Goal: Task Accomplishment & Management: Complete application form

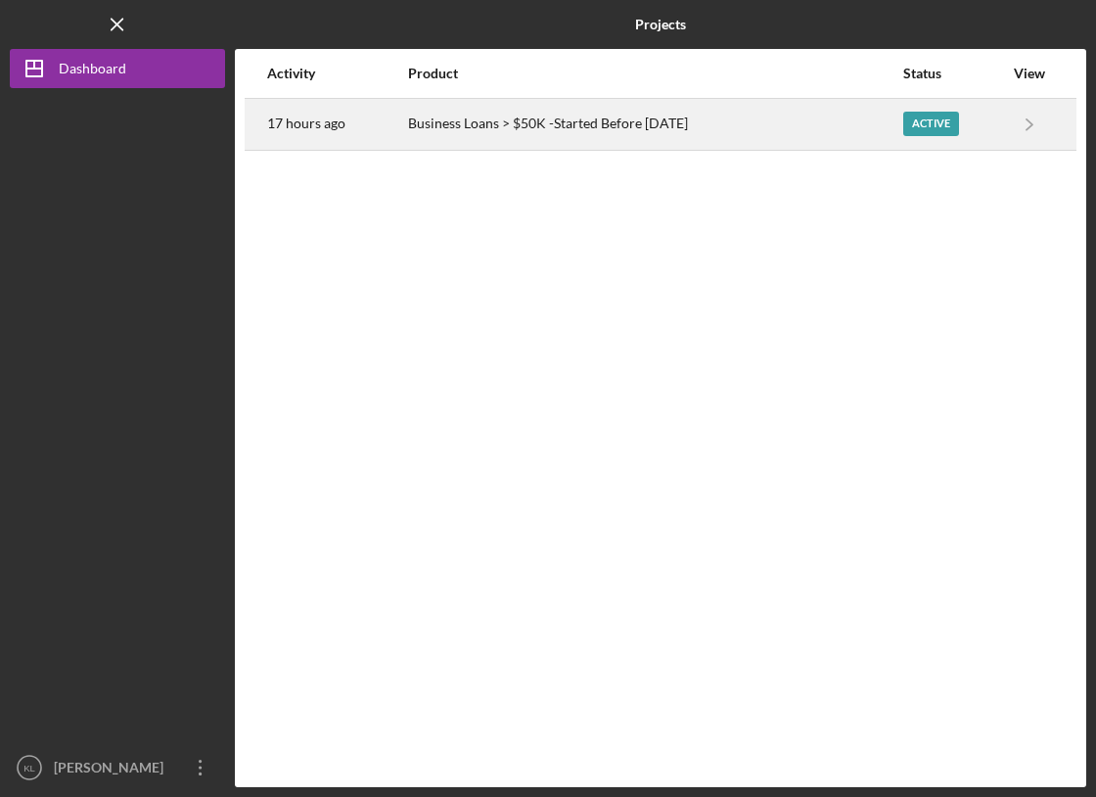
click at [924, 128] on div "Active" at bounding box center [931, 124] width 56 height 24
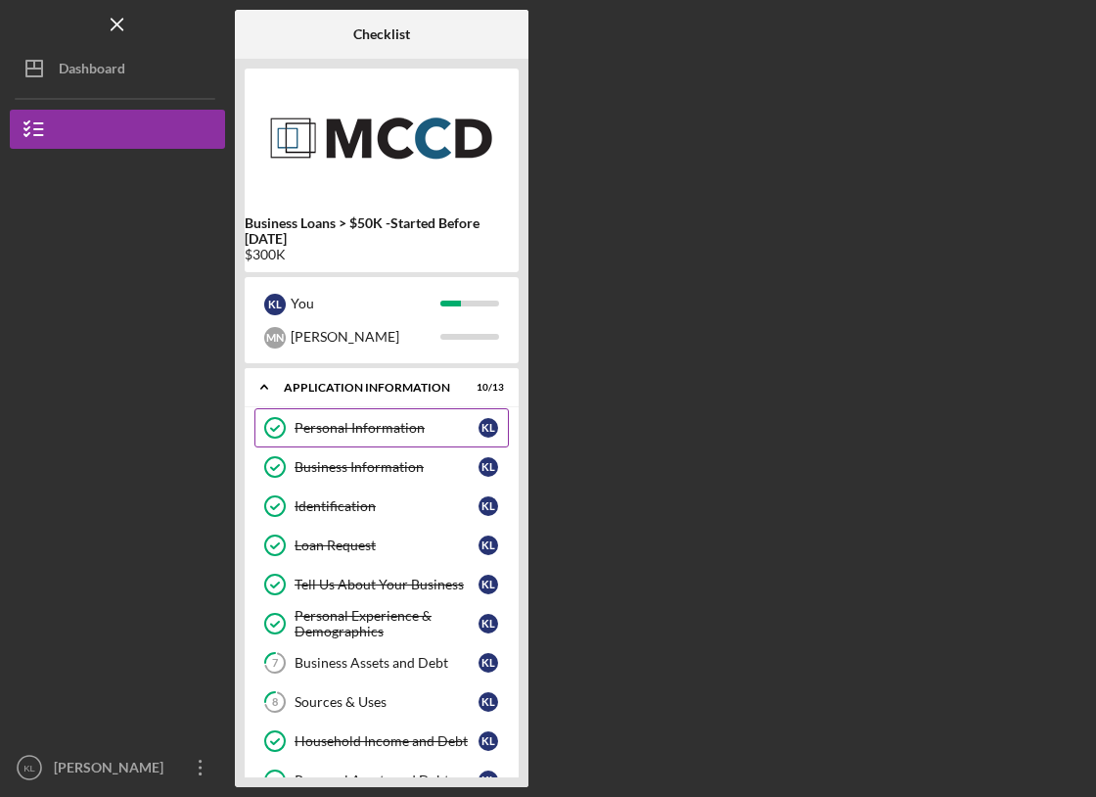
click at [341, 416] on link "Personal Information Personal Information K L" at bounding box center [381, 427] width 254 height 39
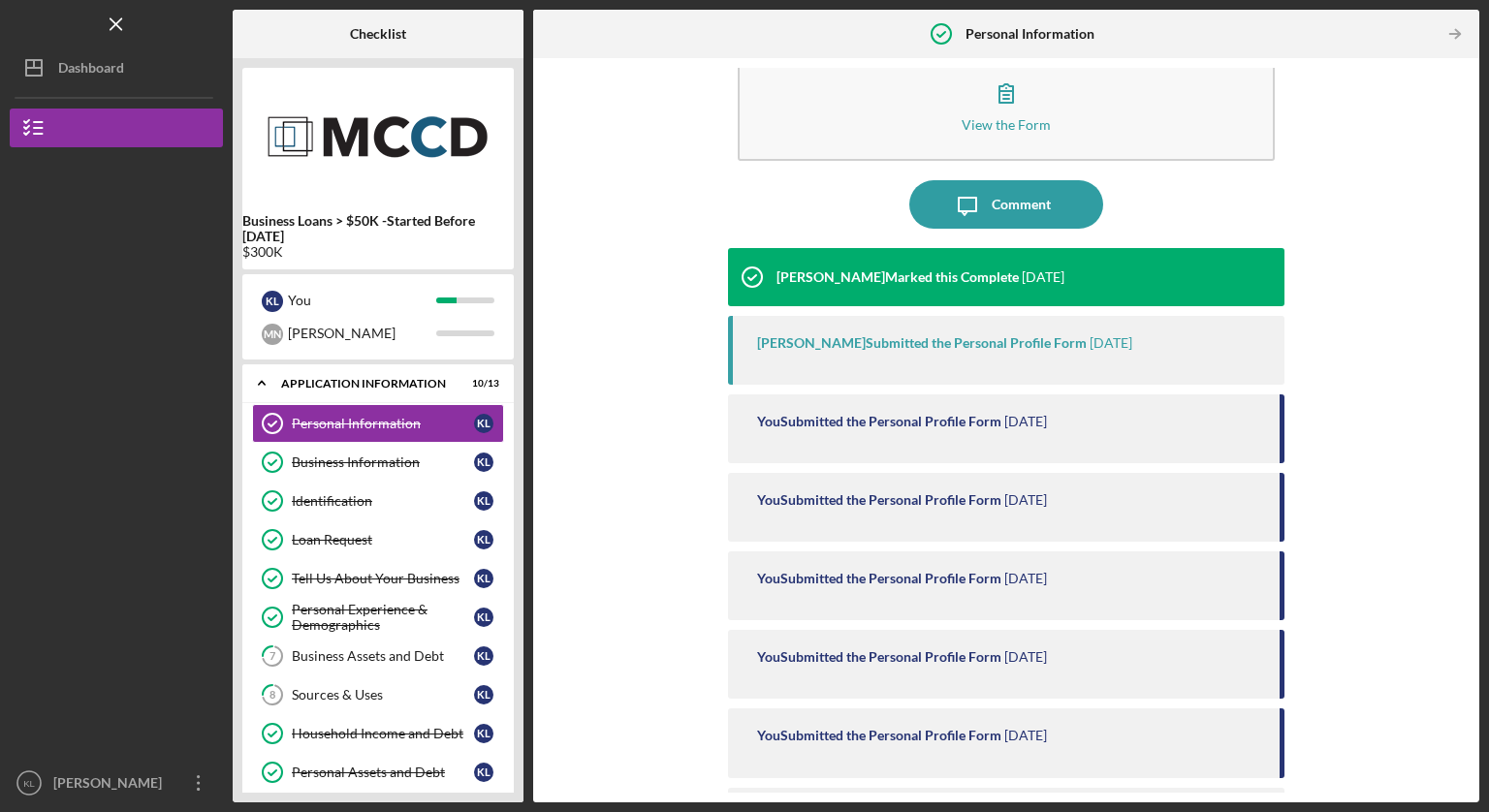
scroll to position [50, 0]
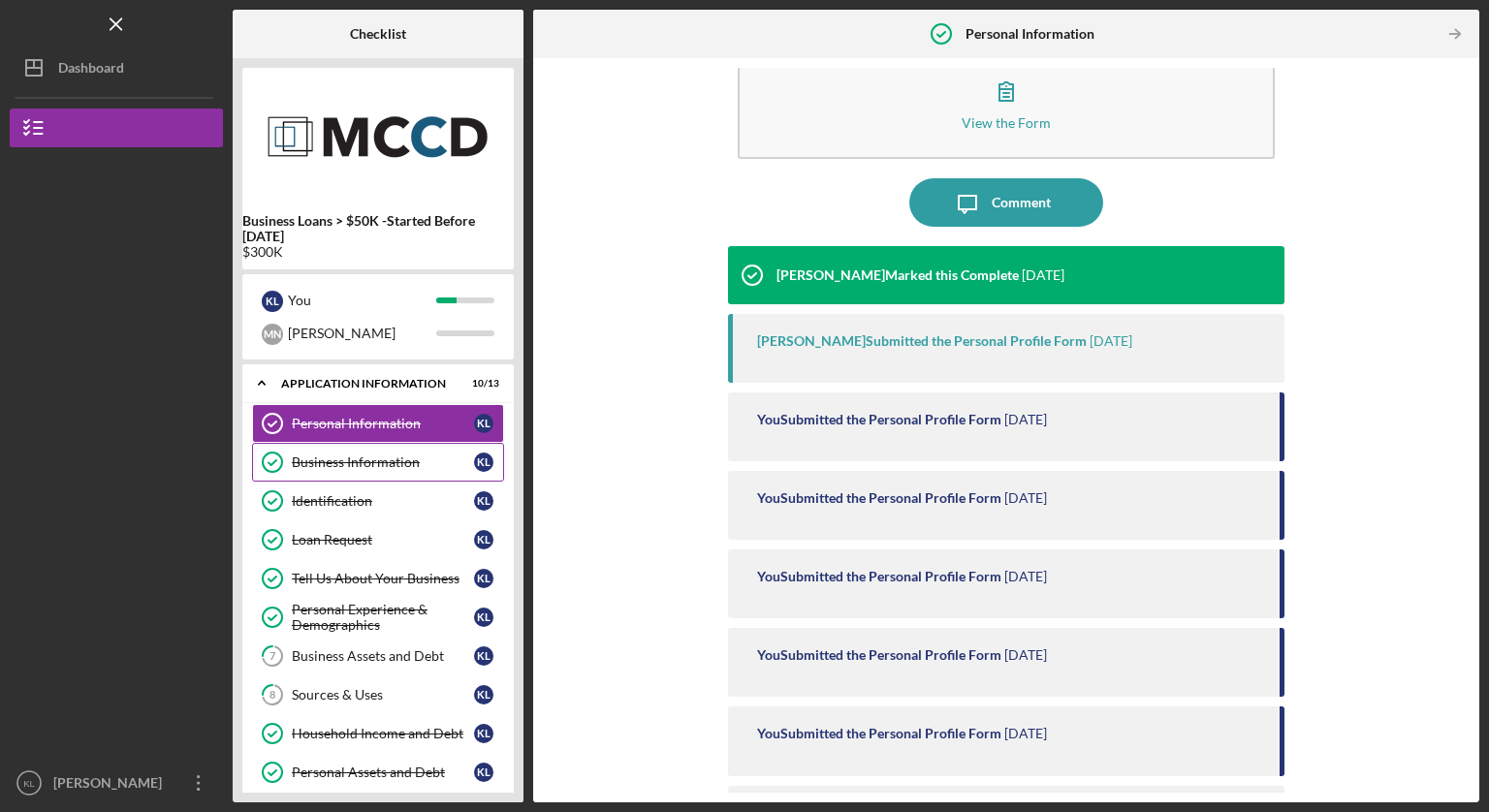
click at [405, 464] on div "Business Information" at bounding box center [383, 462] width 182 height 16
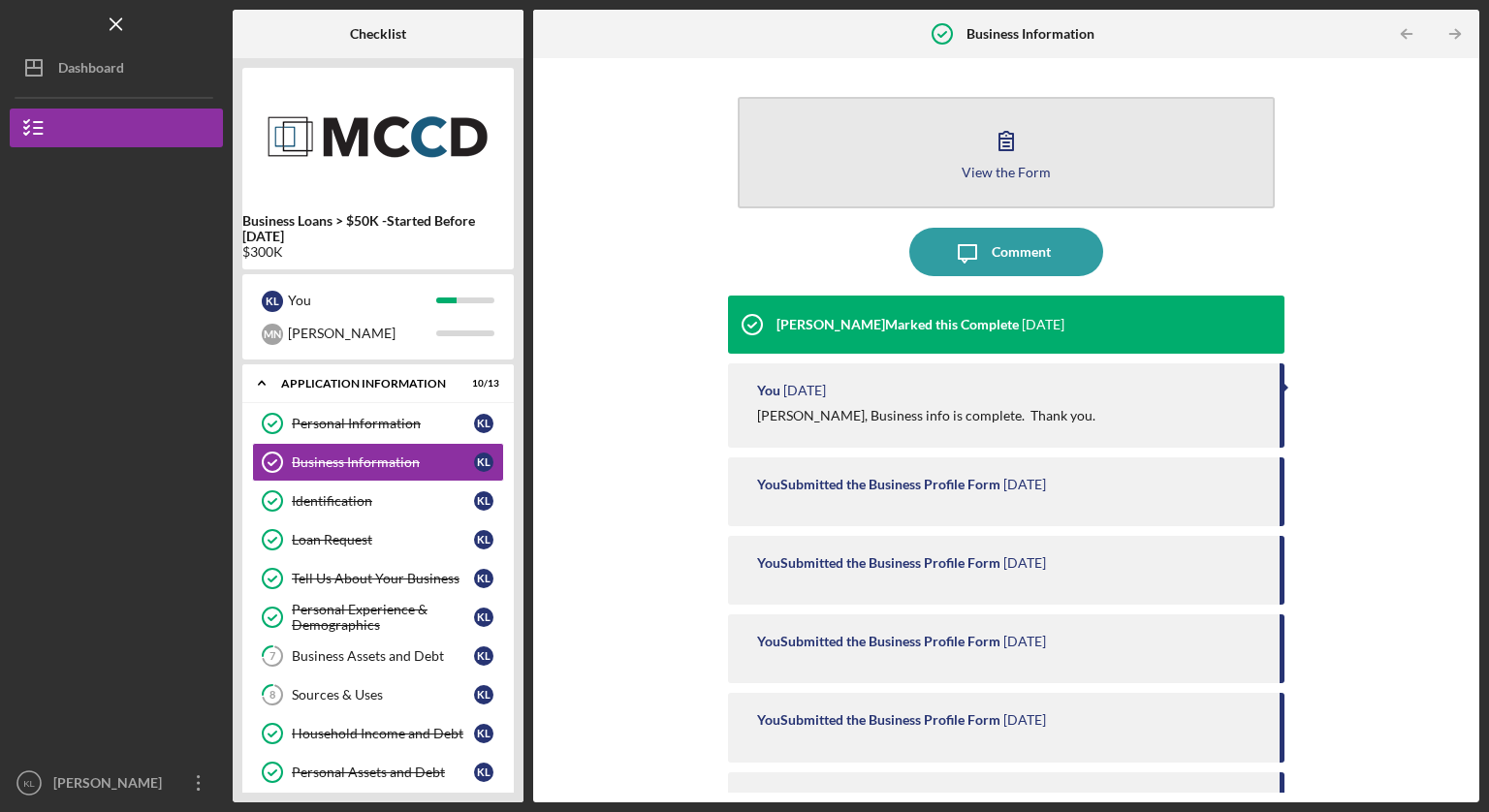
click at [891, 184] on button "View the Form Form" at bounding box center [1007, 152] width 537 height 112
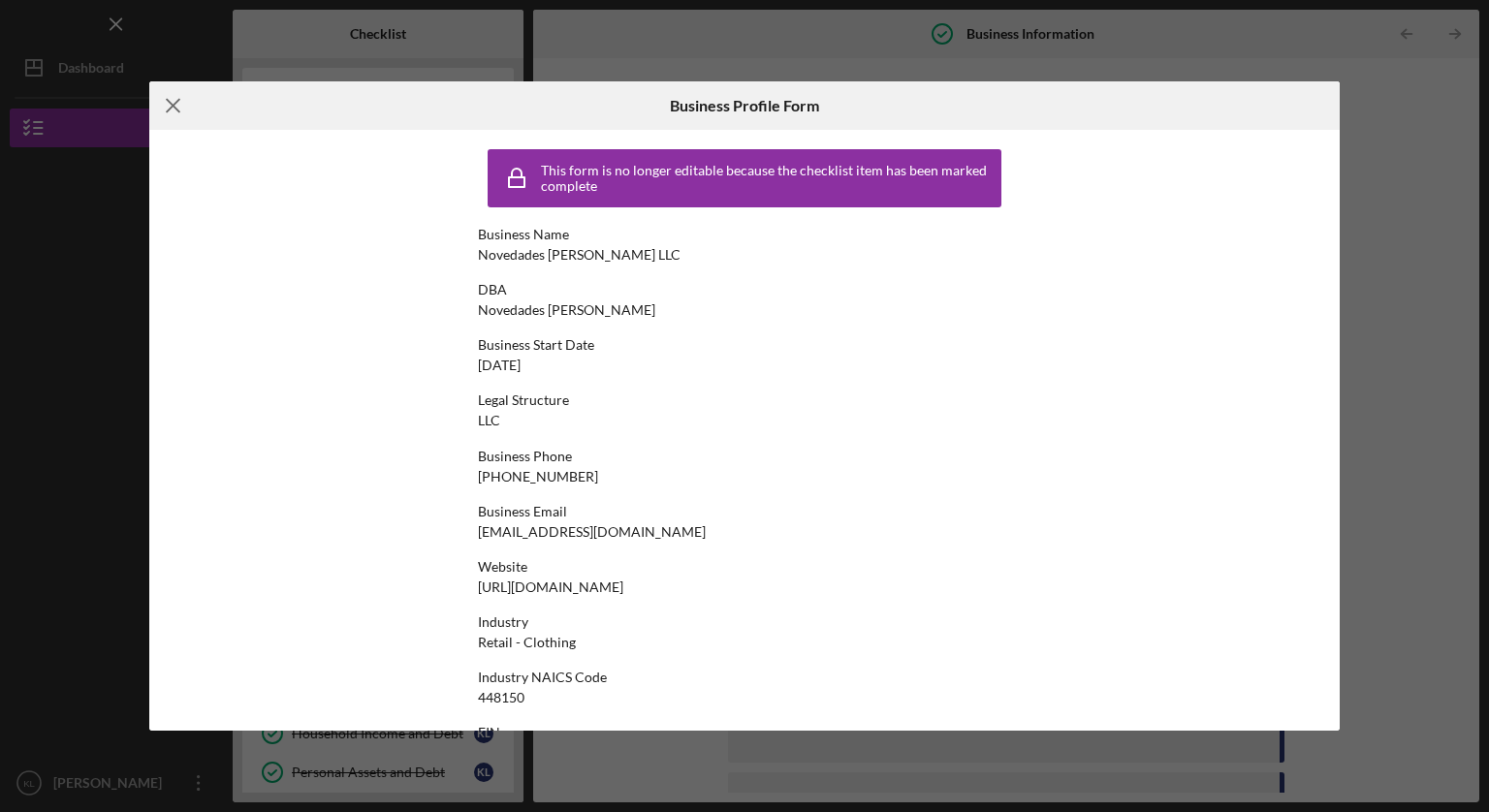
click at [170, 108] on icon "Icon/Menu Close" at bounding box center [173, 105] width 49 height 49
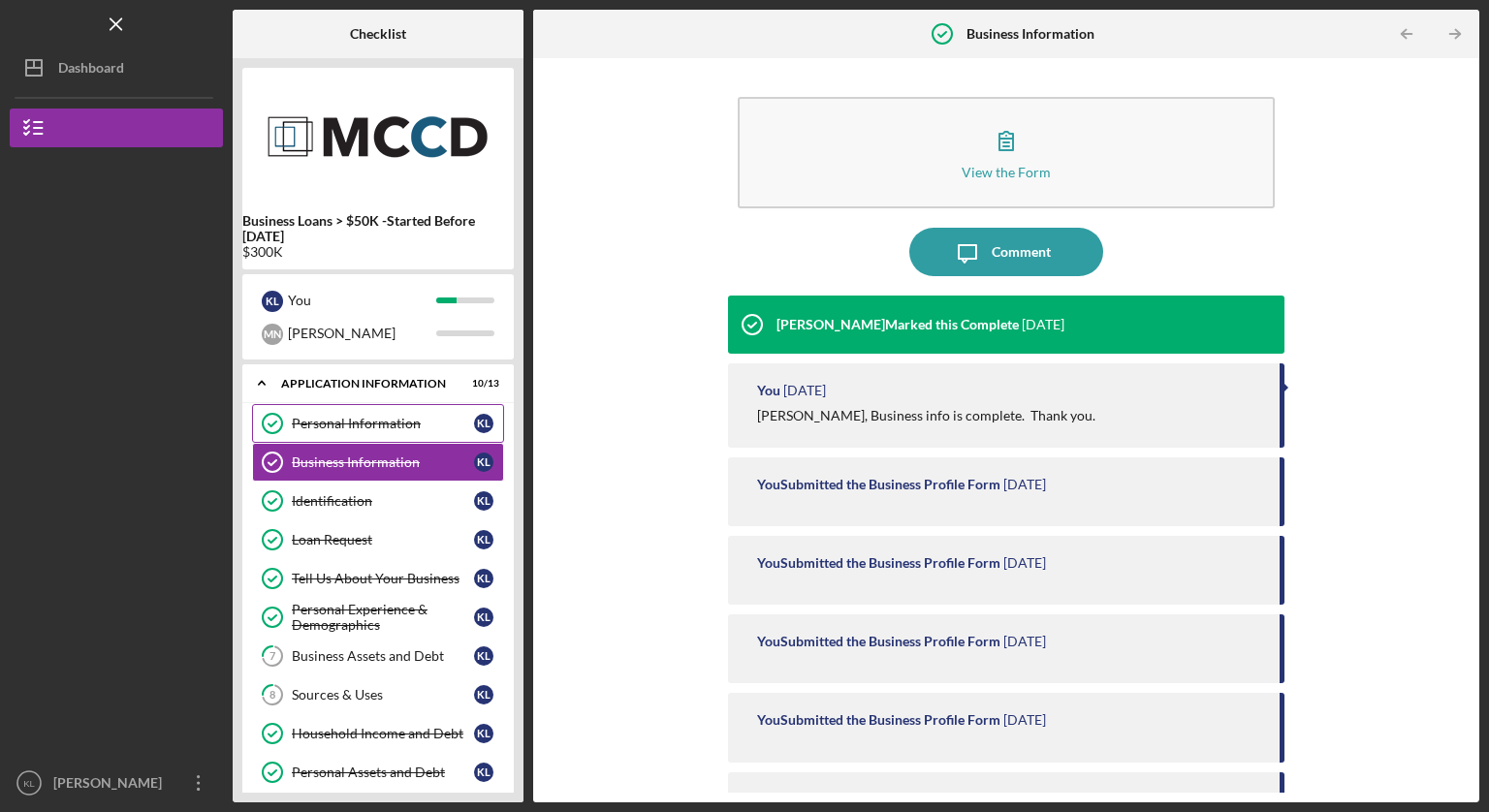
click at [320, 422] on div "Personal Information" at bounding box center [383, 424] width 182 height 16
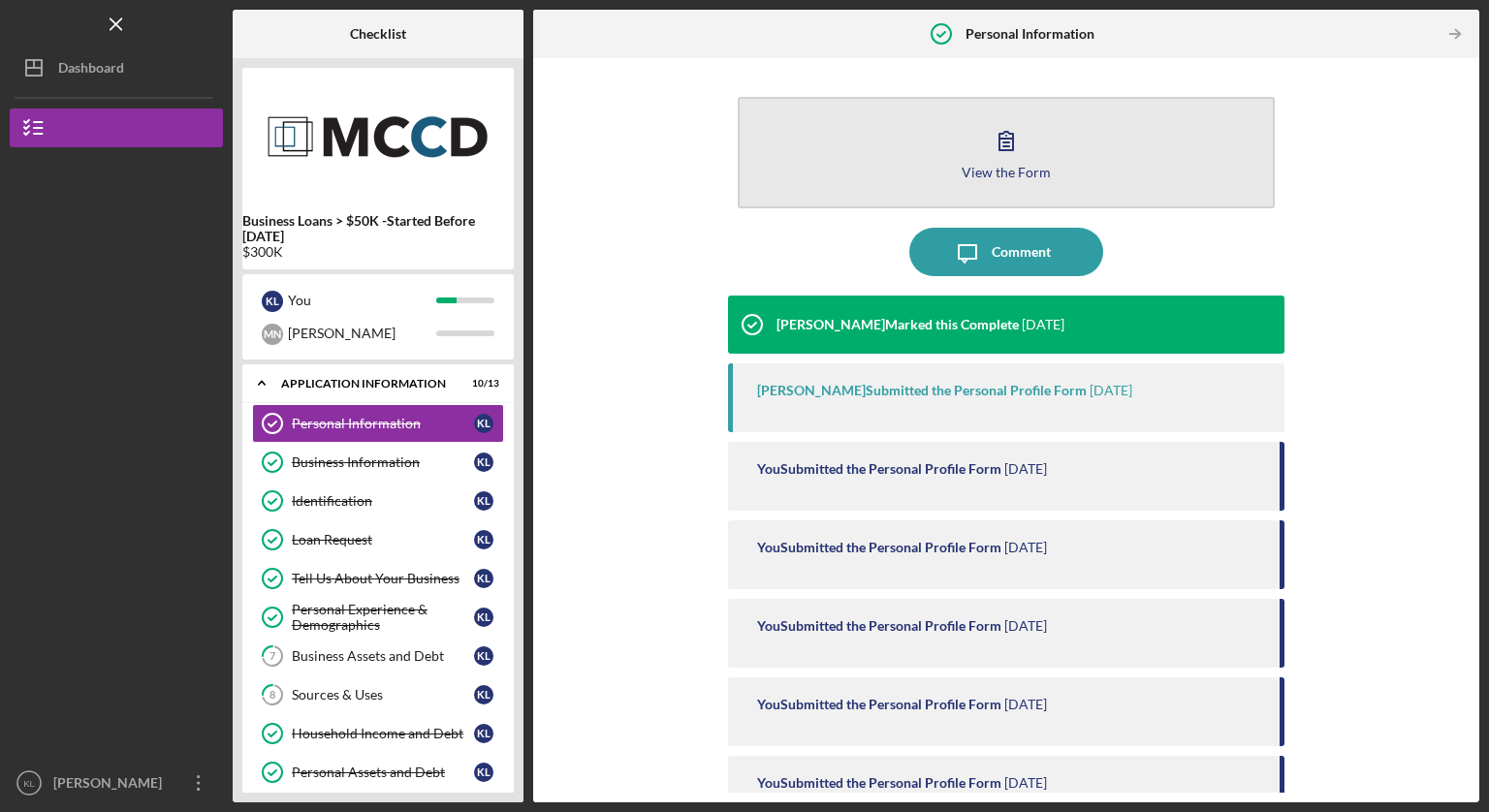
click at [882, 142] on button "View the Form Form" at bounding box center [1007, 152] width 537 height 112
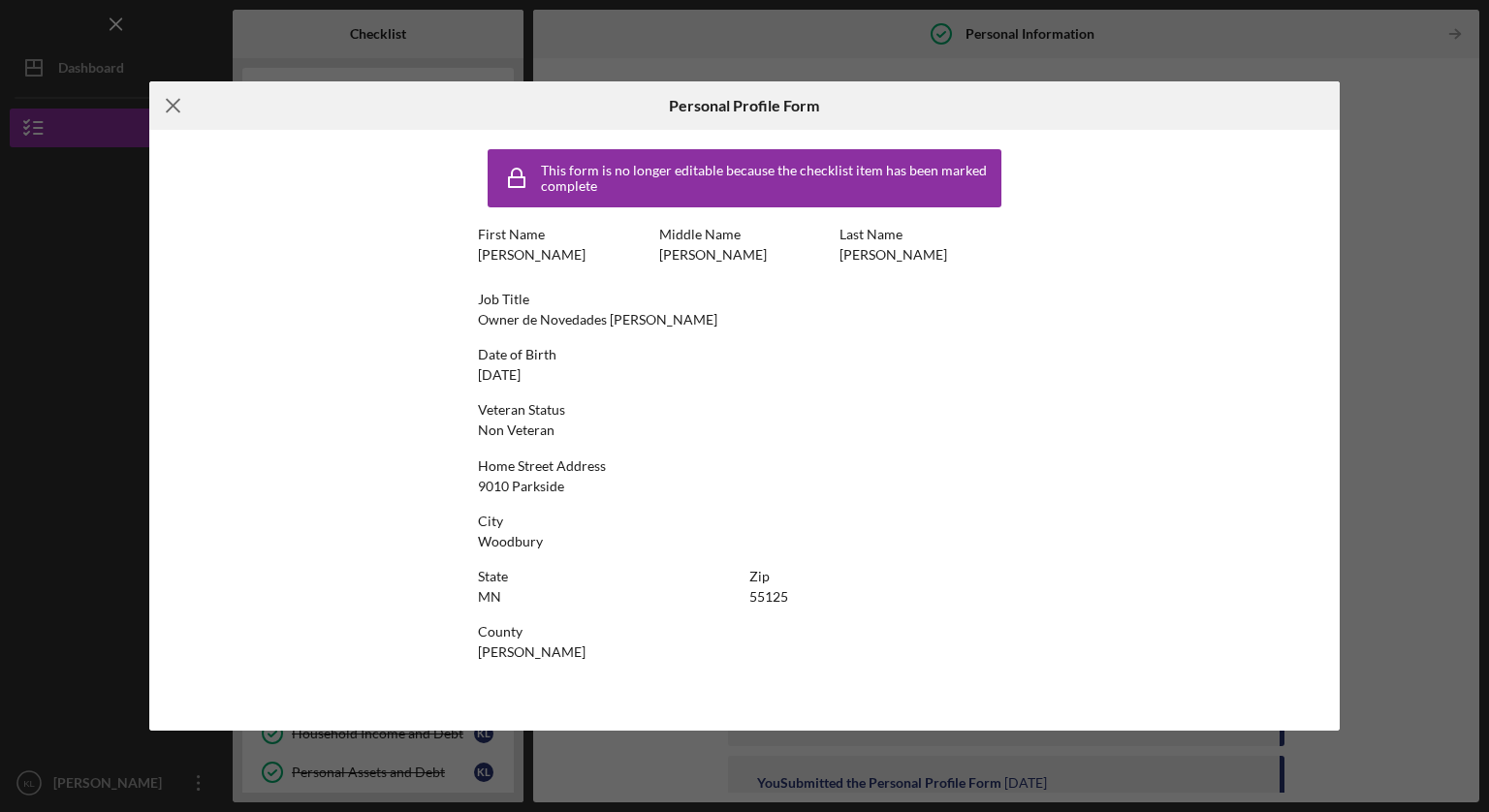
click at [177, 108] on icon "Icon/Menu Close" at bounding box center [173, 105] width 49 height 49
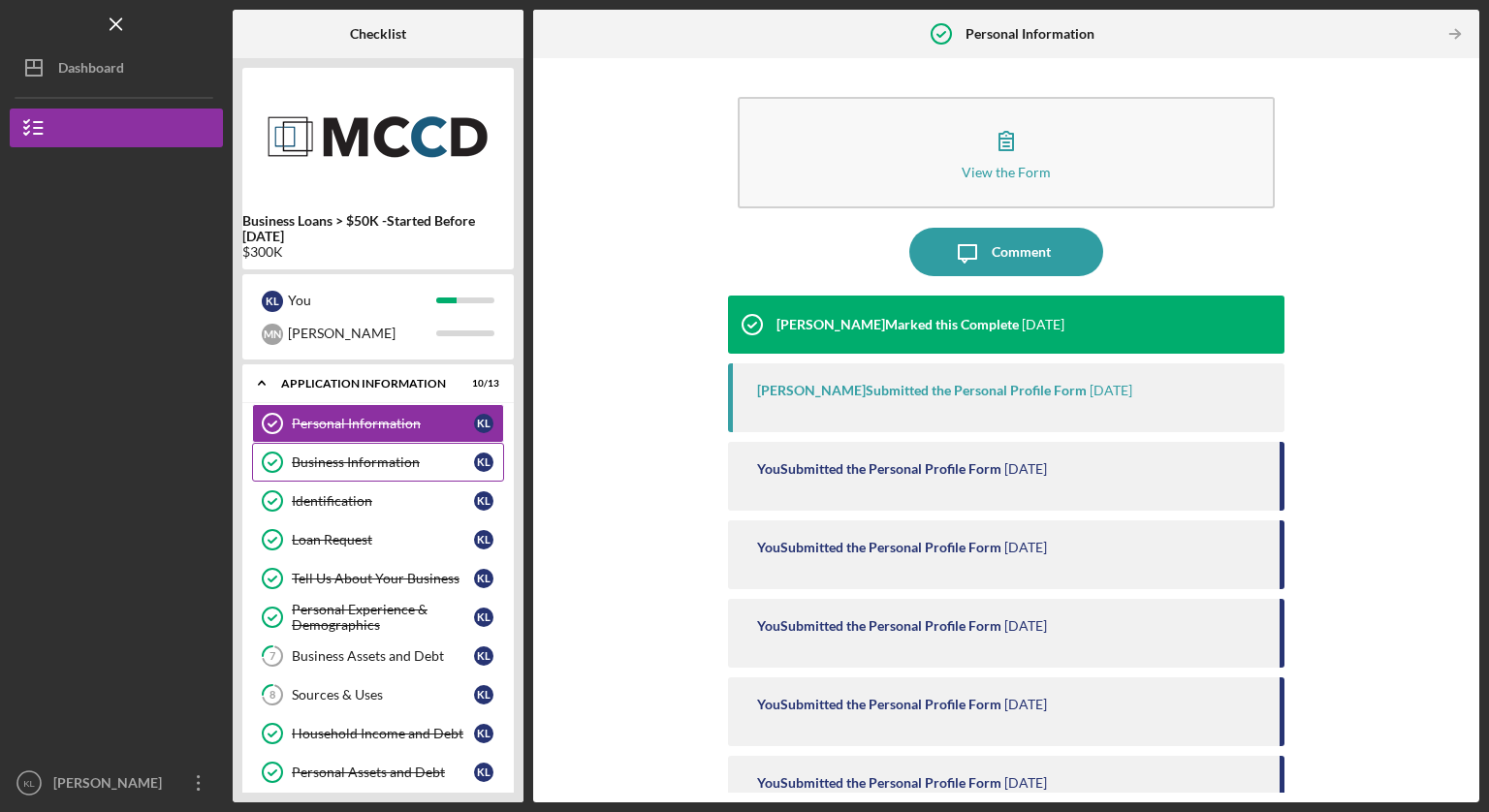
click at [426, 463] on div "Business Information" at bounding box center [383, 462] width 182 height 16
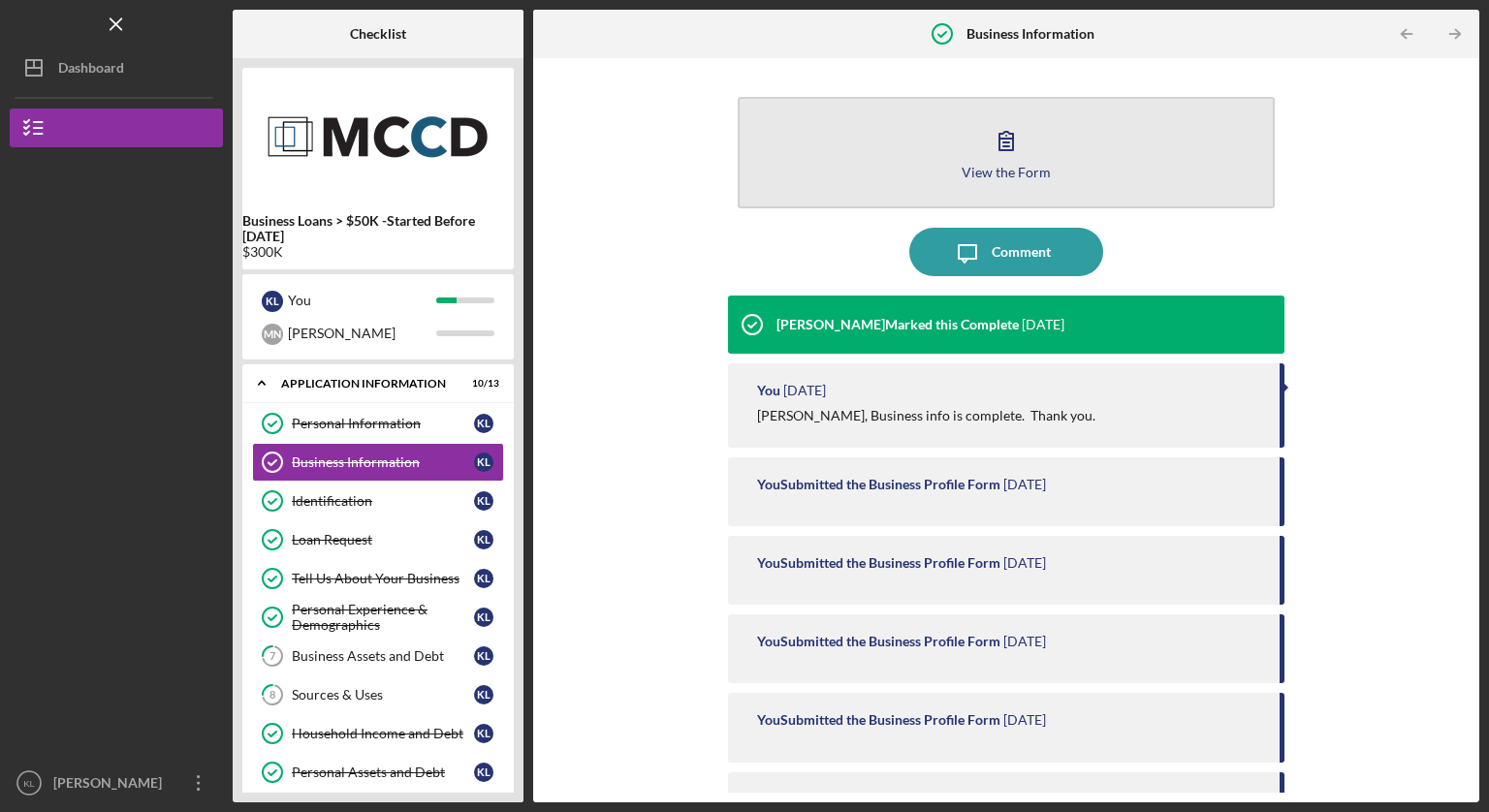
click at [952, 175] on button "View the Form Form" at bounding box center [1007, 152] width 537 height 112
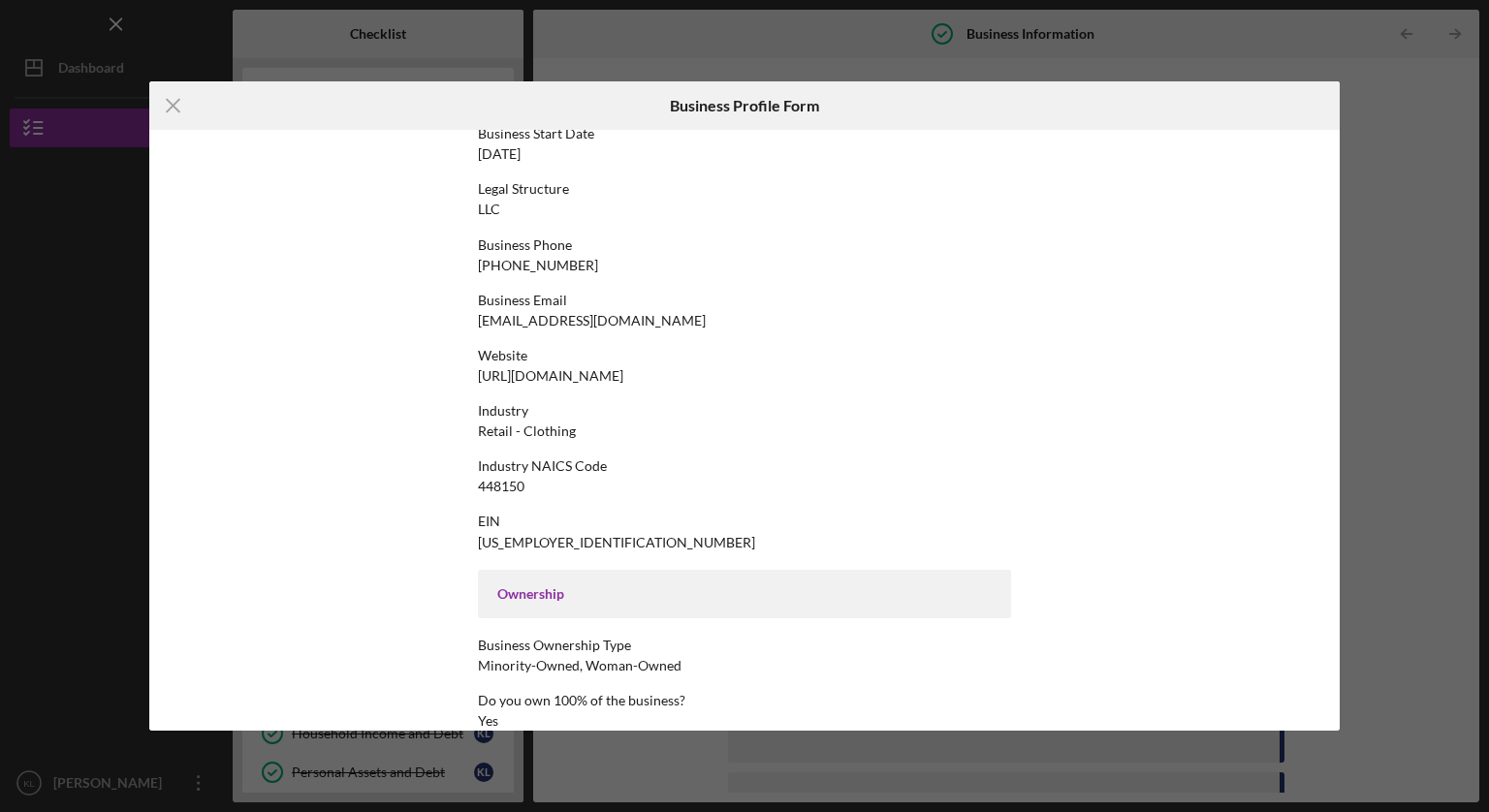
scroll to position [208, 0]
click at [164, 105] on icon "Icon/Menu Close" at bounding box center [173, 105] width 49 height 49
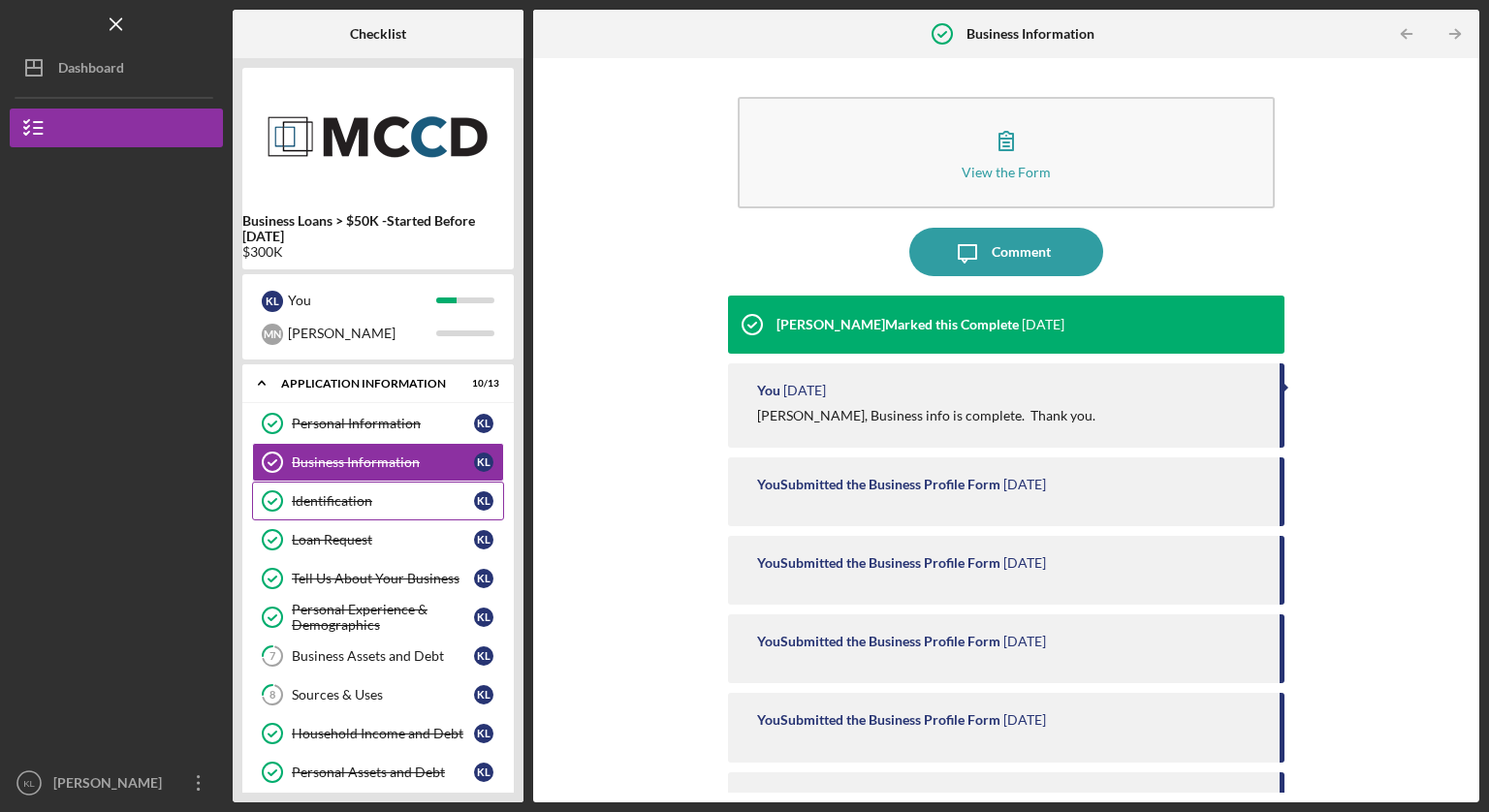
click at [409, 507] on div "Identification" at bounding box center [383, 501] width 182 height 16
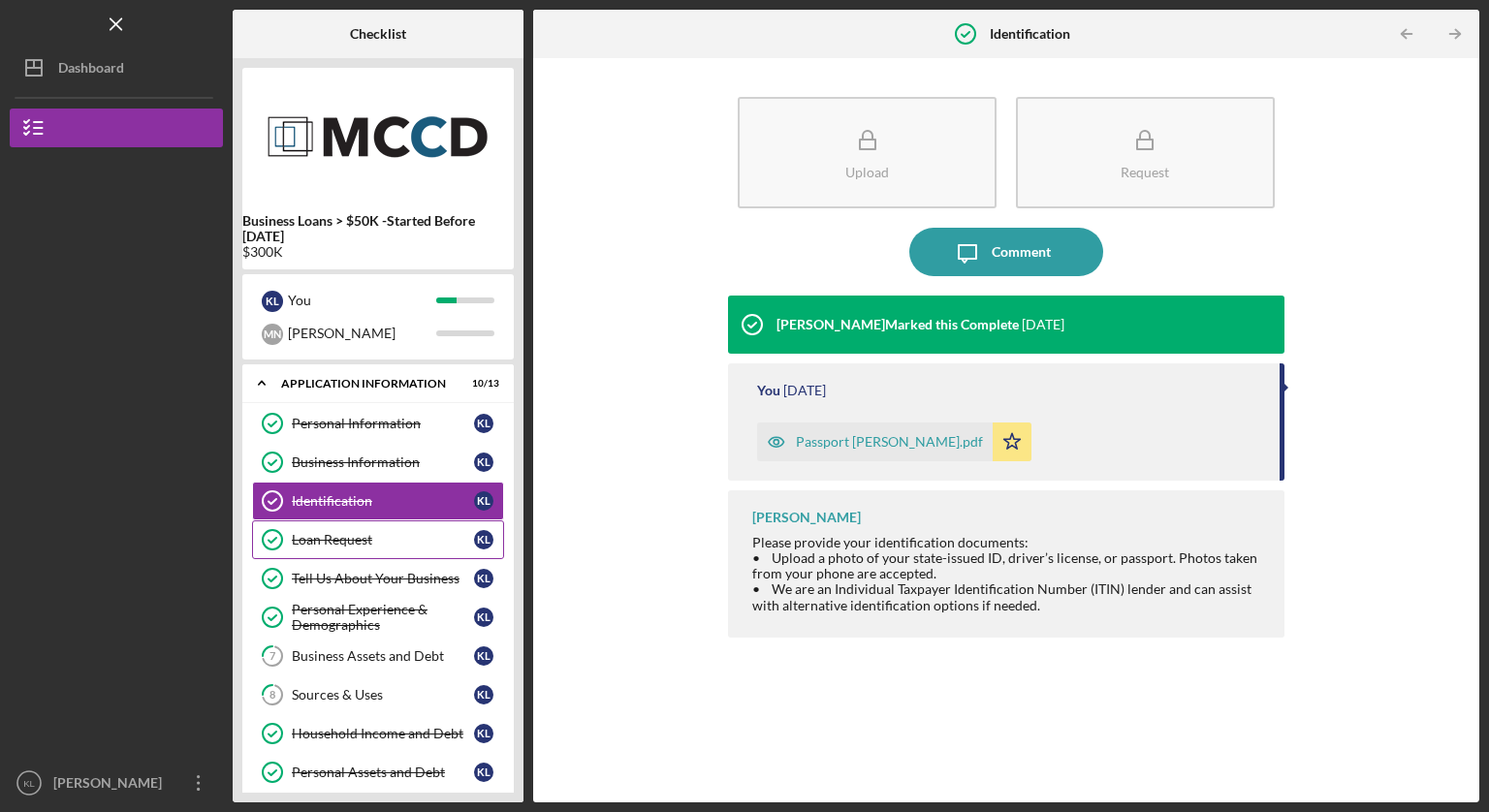
click at [394, 533] on div "Loan Request" at bounding box center [383, 540] width 182 height 16
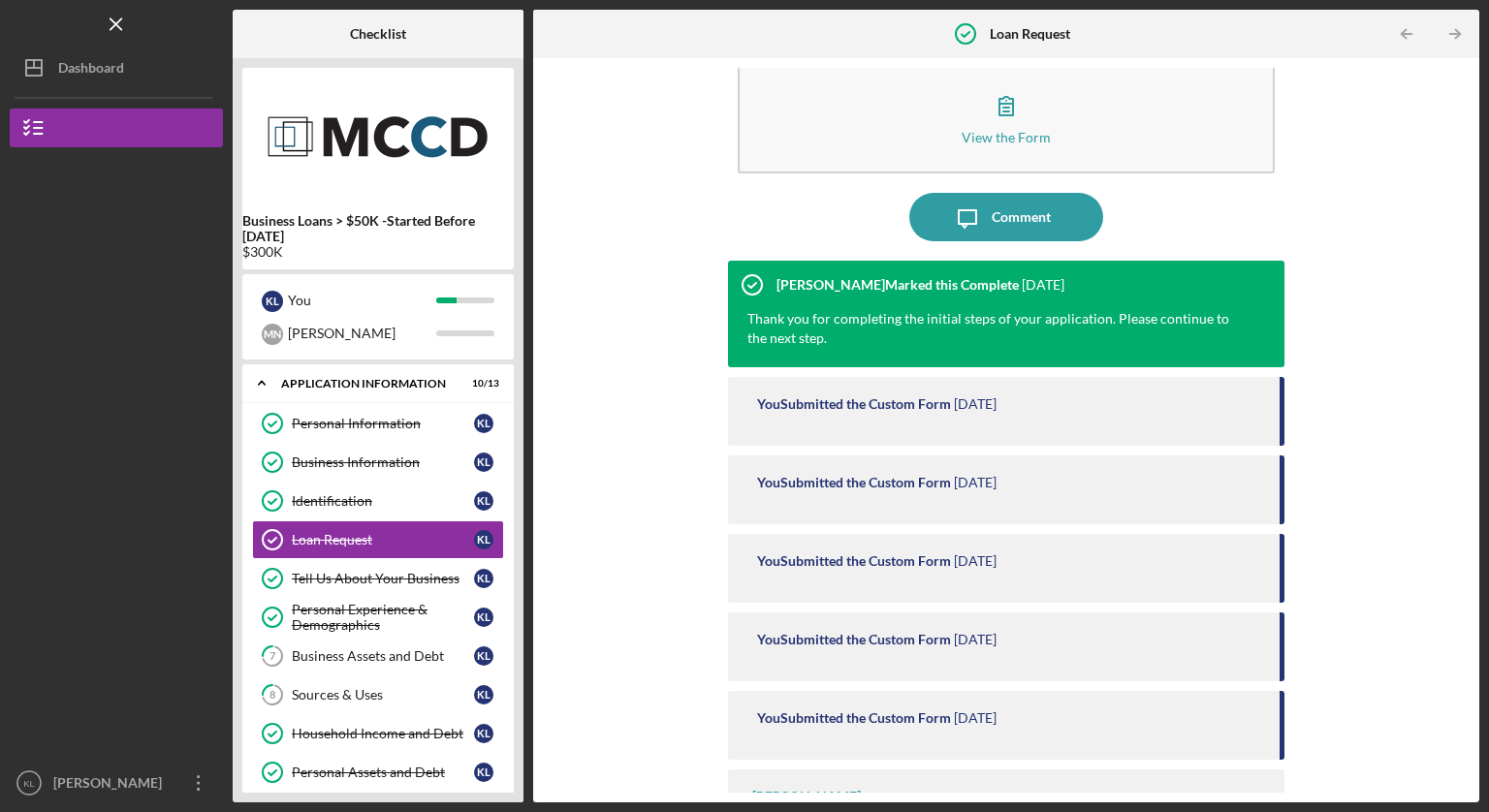
scroll to position [34, 0]
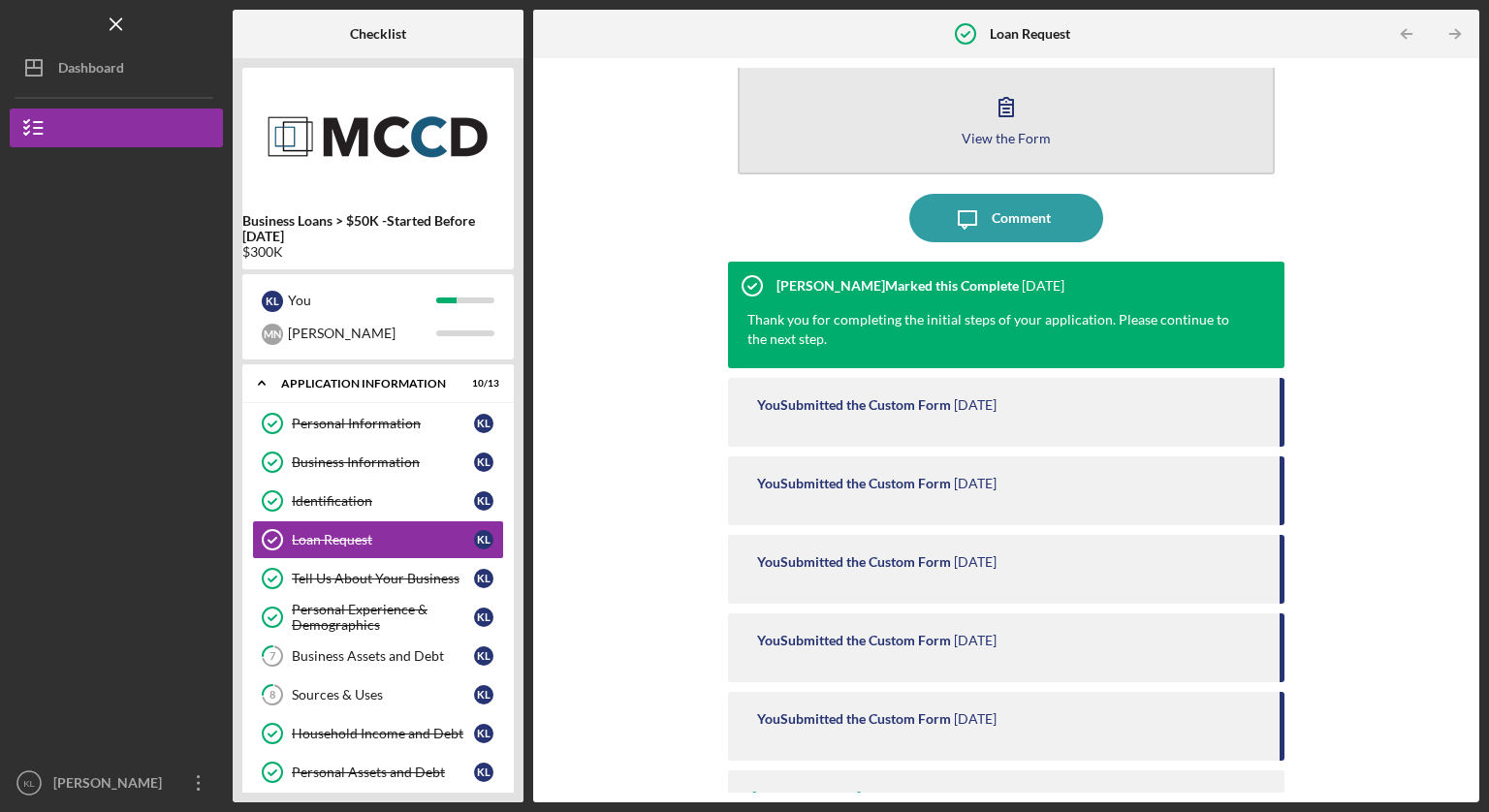
click at [849, 149] on button "View the Form Form" at bounding box center [1007, 119] width 537 height 112
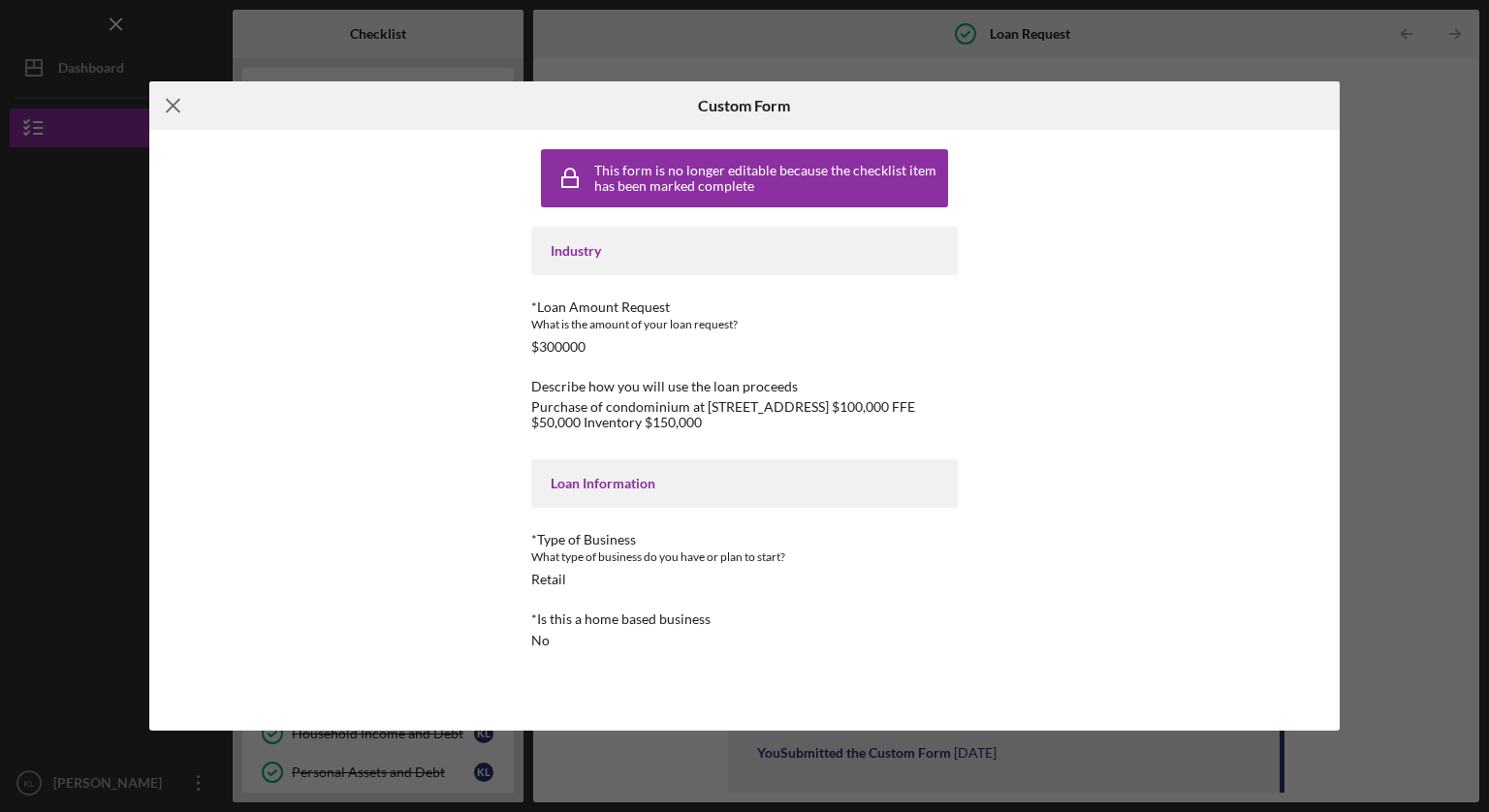
click at [178, 110] on icon "Icon/Menu Close" at bounding box center [173, 105] width 49 height 49
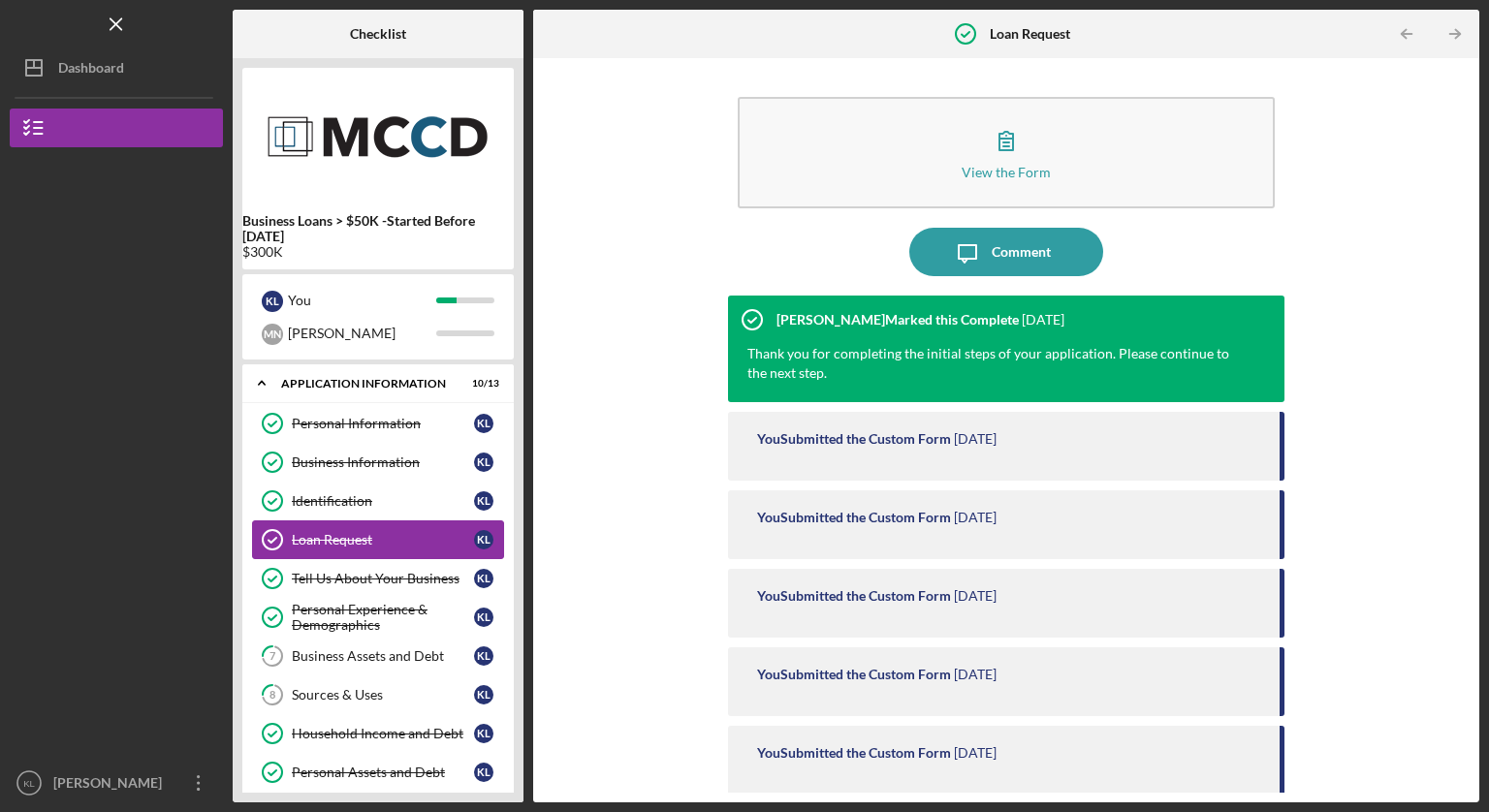
click at [310, 536] on div "Loan Request" at bounding box center [383, 540] width 182 height 16
click at [441, 569] on link "Tell Us About Your Business Tell Us About Your Business K L" at bounding box center [377, 578] width 252 height 39
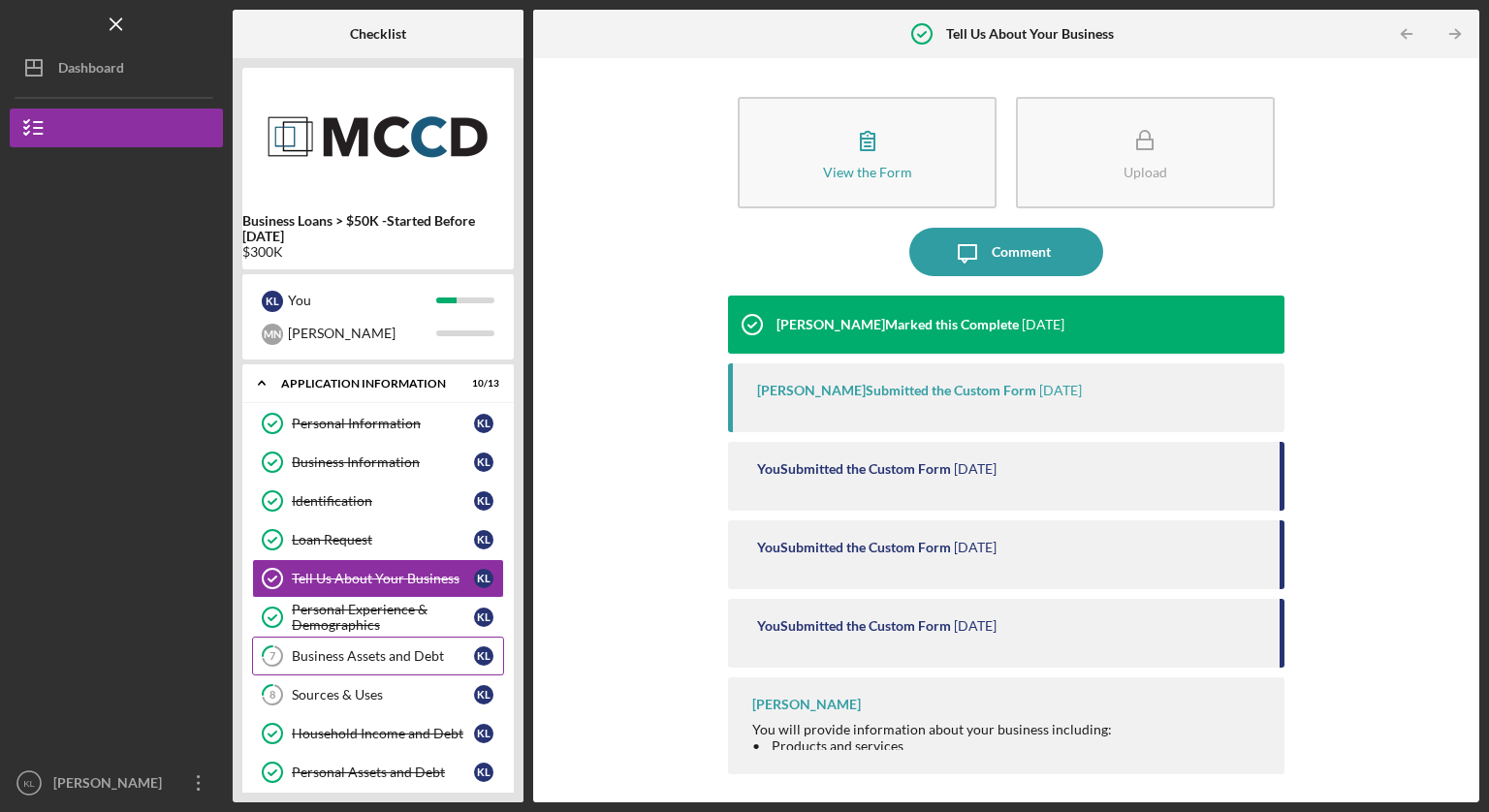
click at [382, 647] on link "7 Business Assets and Debt K L" at bounding box center [377, 656] width 252 height 39
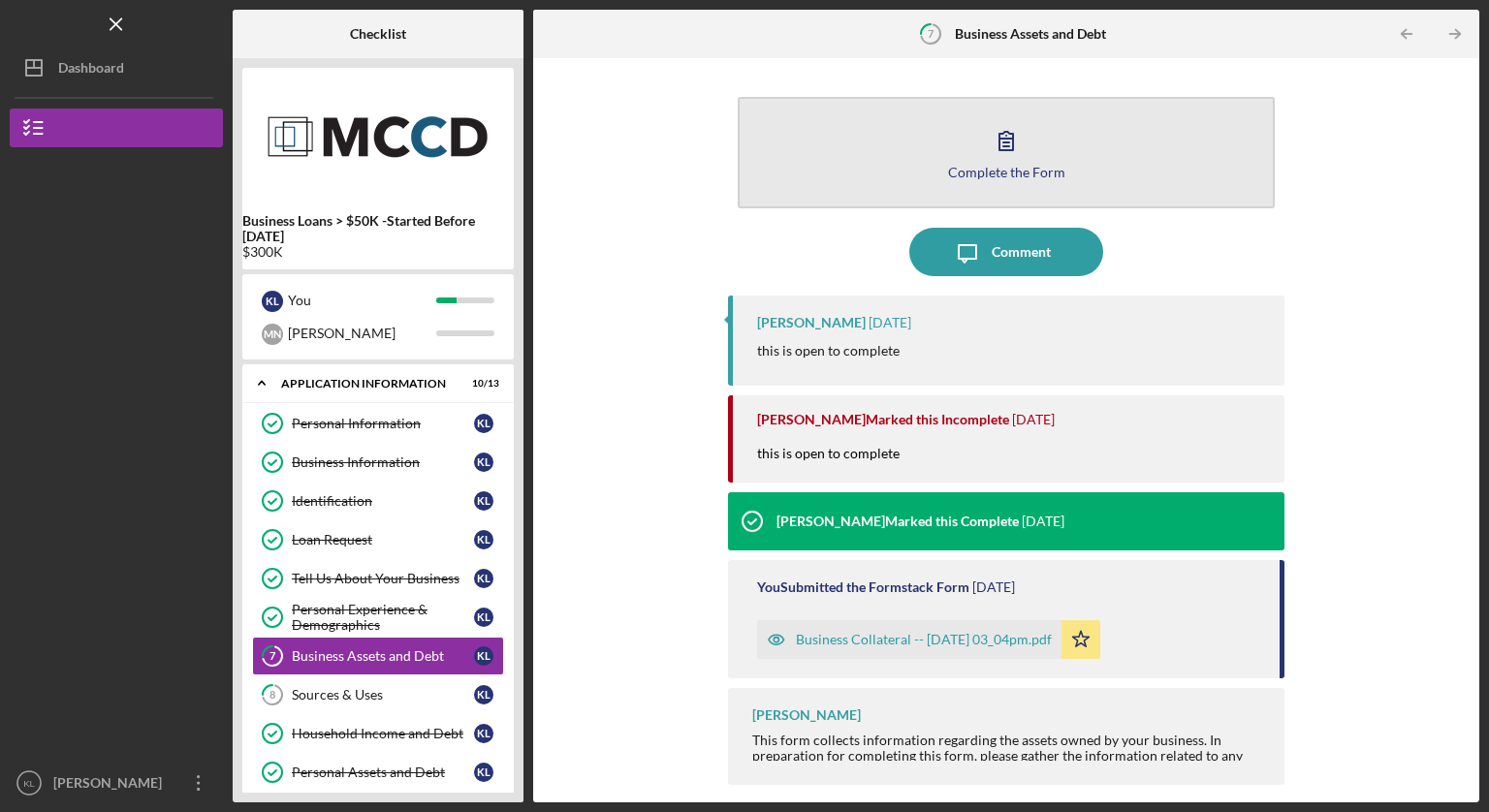
click at [1033, 182] on button "Complete the Form Form" at bounding box center [1007, 152] width 537 height 112
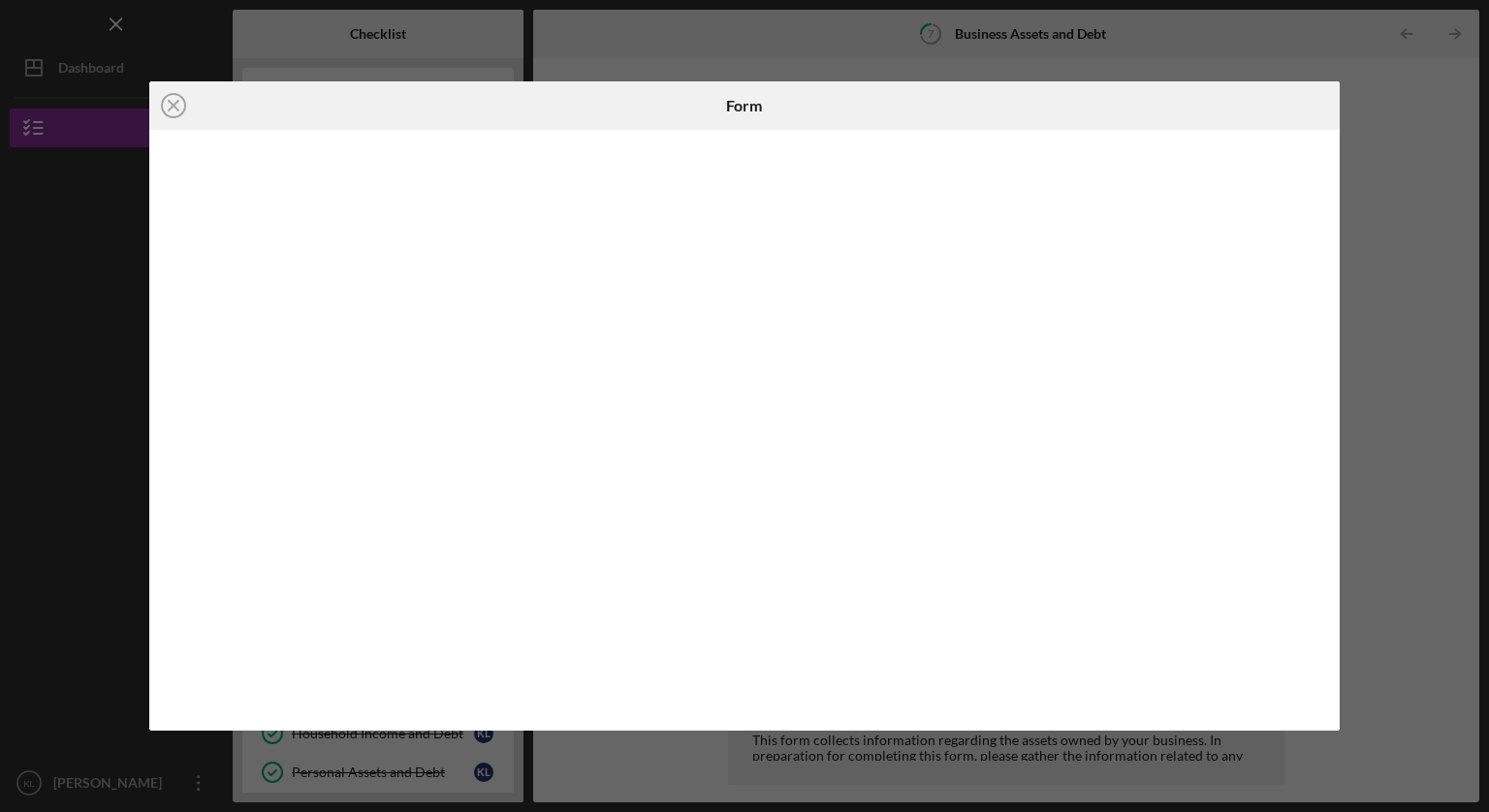
click at [613, 772] on div "Icon/Close Form" at bounding box center [744, 406] width 1489 height 812
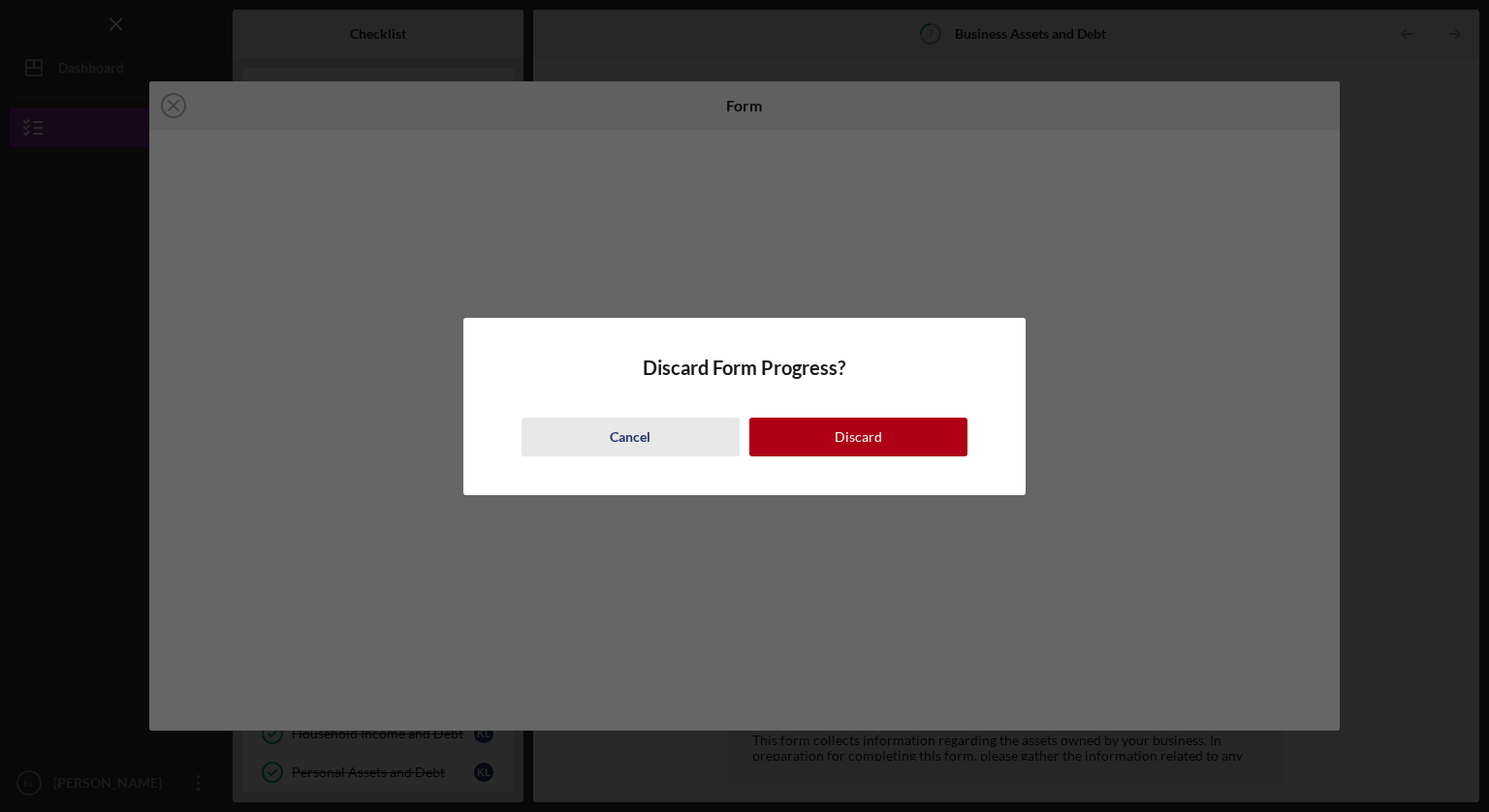
drag, startPoint x: 793, startPoint y: 437, endPoint x: 698, endPoint y: 428, distance: 95.4
click at [698, 428] on div "Cancel Discard" at bounding box center [745, 418] width 447 height 77
click at [651, 439] on button "Cancel" at bounding box center [631, 437] width 218 height 39
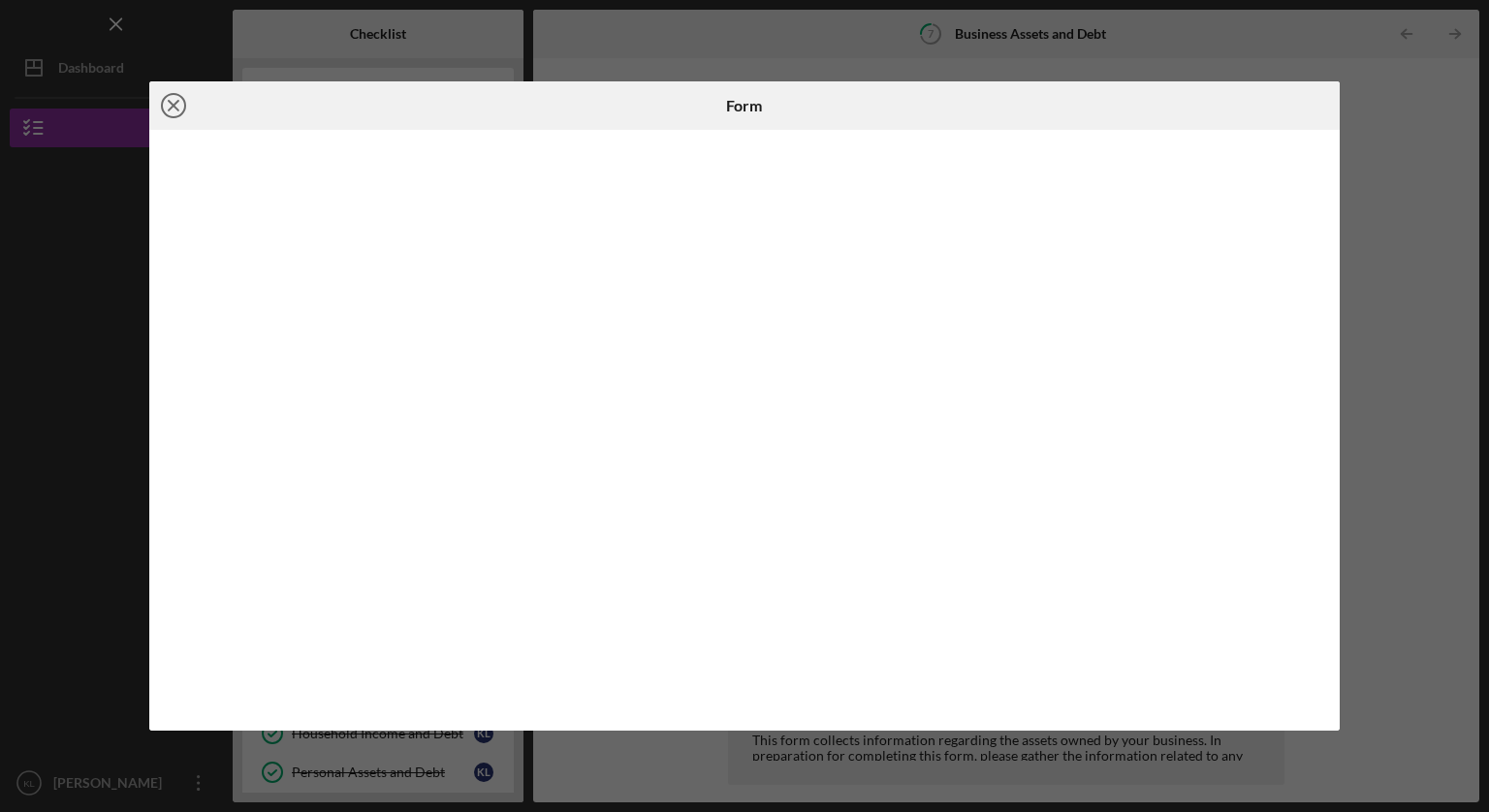
click at [170, 101] on icon "Icon/Close" at bounding box center [173, 105] width 49 height 49
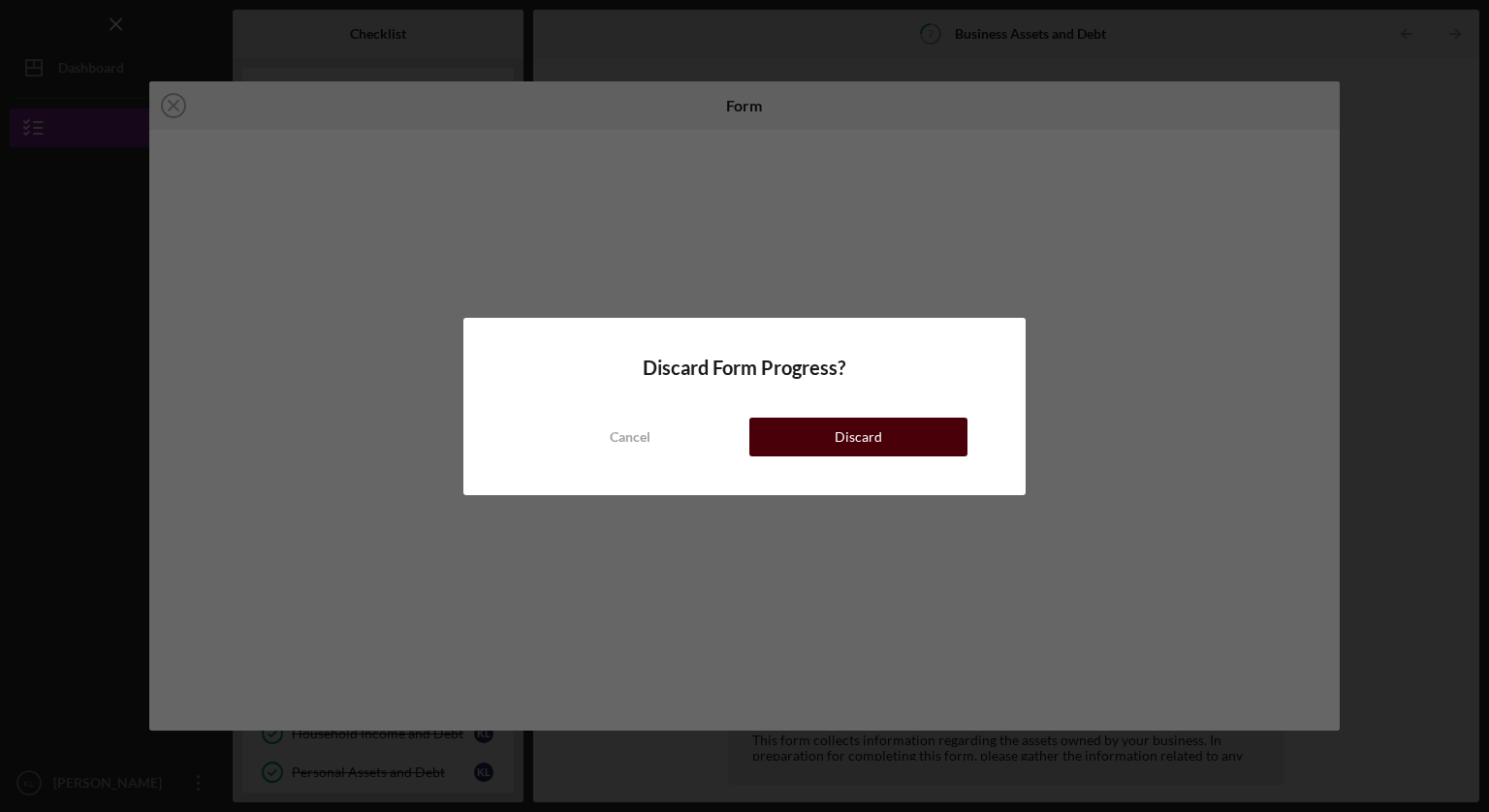
click at [848, 433] on div "Discard" at bounding box center [859, 437] width 48 height 39
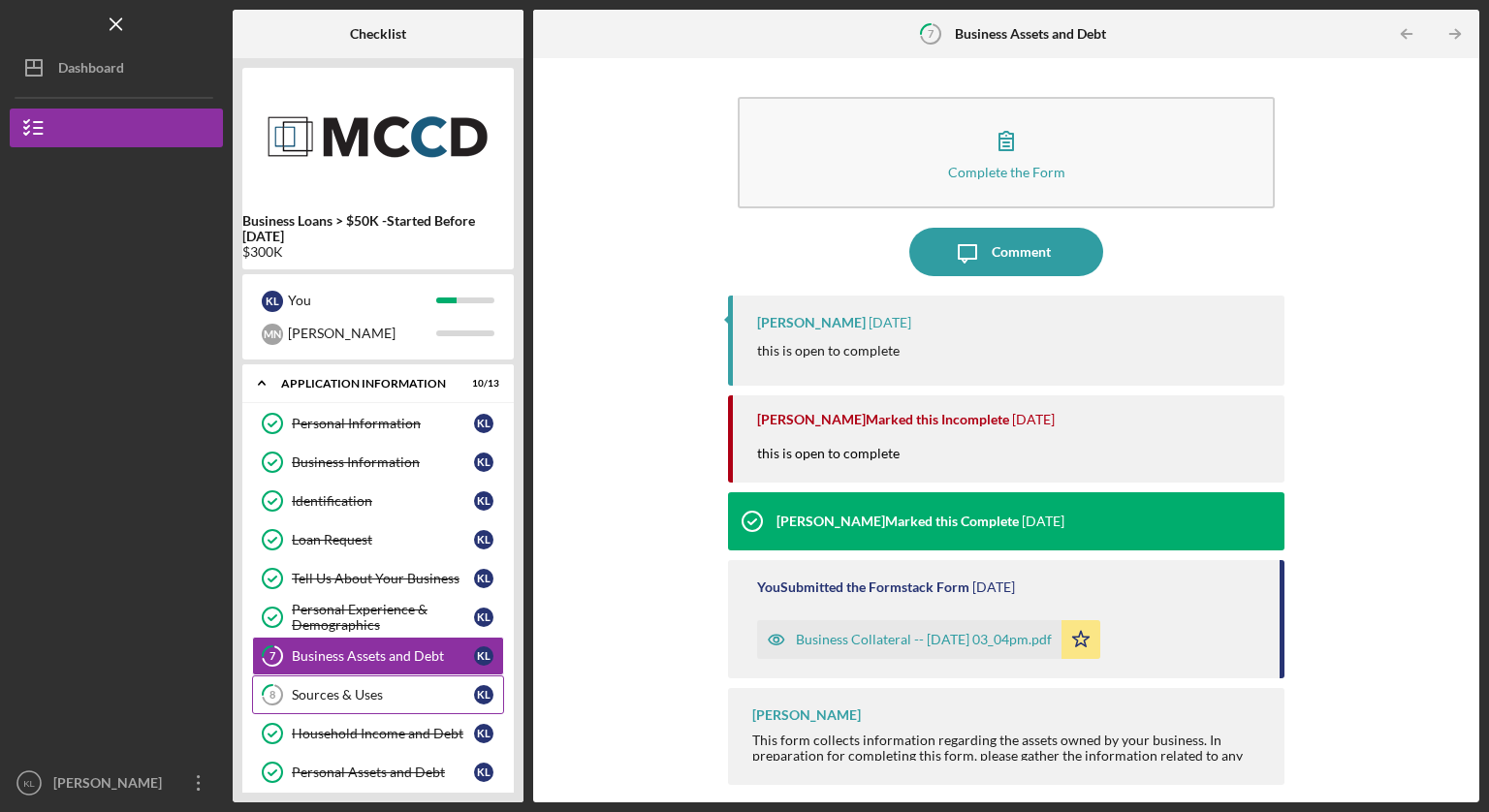
click at [357, 681] on link "8 Sources & Uses K L" at bounding box center [377, 694] width 252 height 39
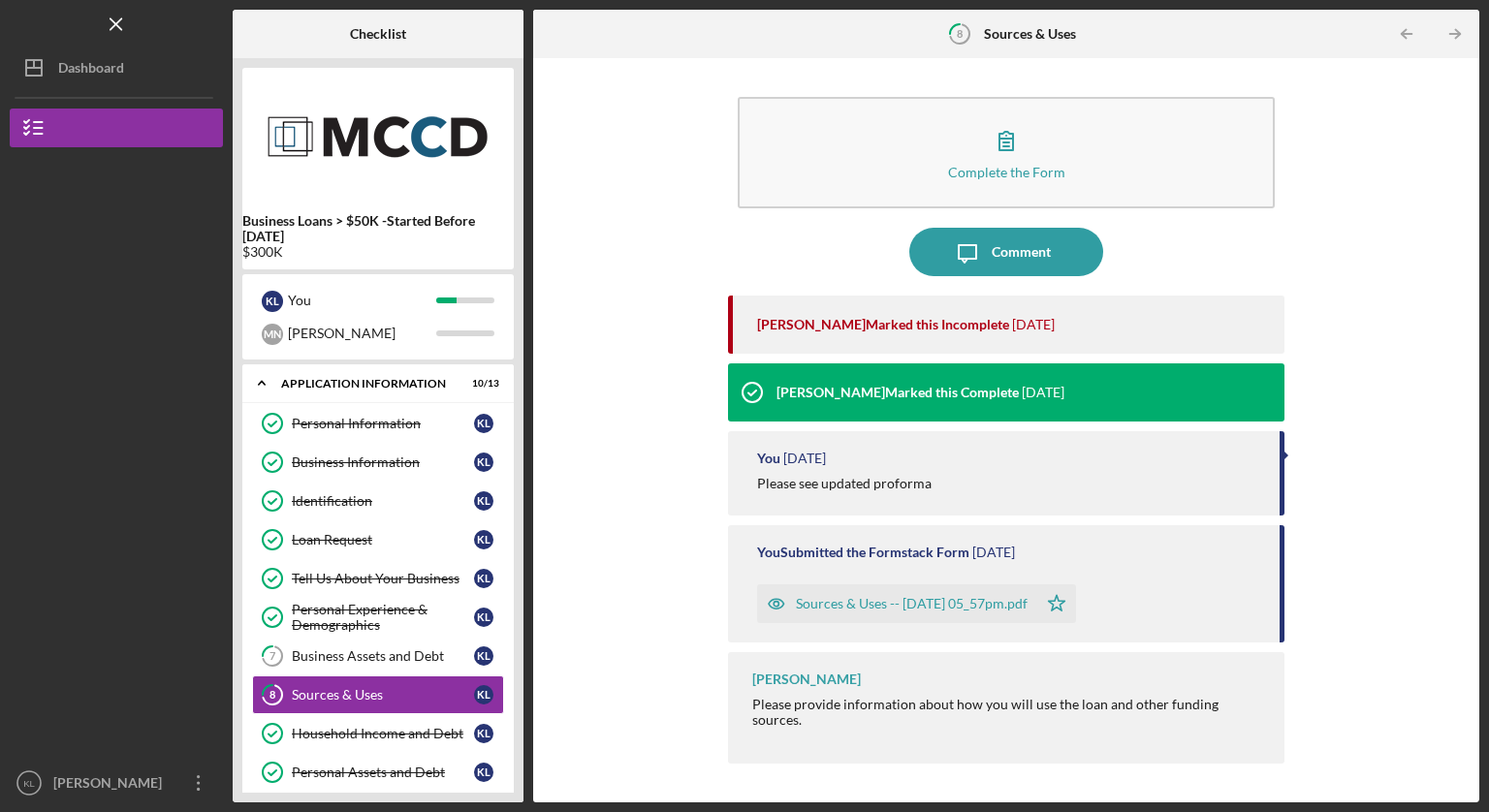
click at [890, 608] on div "Sources & Uses -- [DATE] 05_57pm.pdf" at bounding box center [911, 604] width 232 height 16
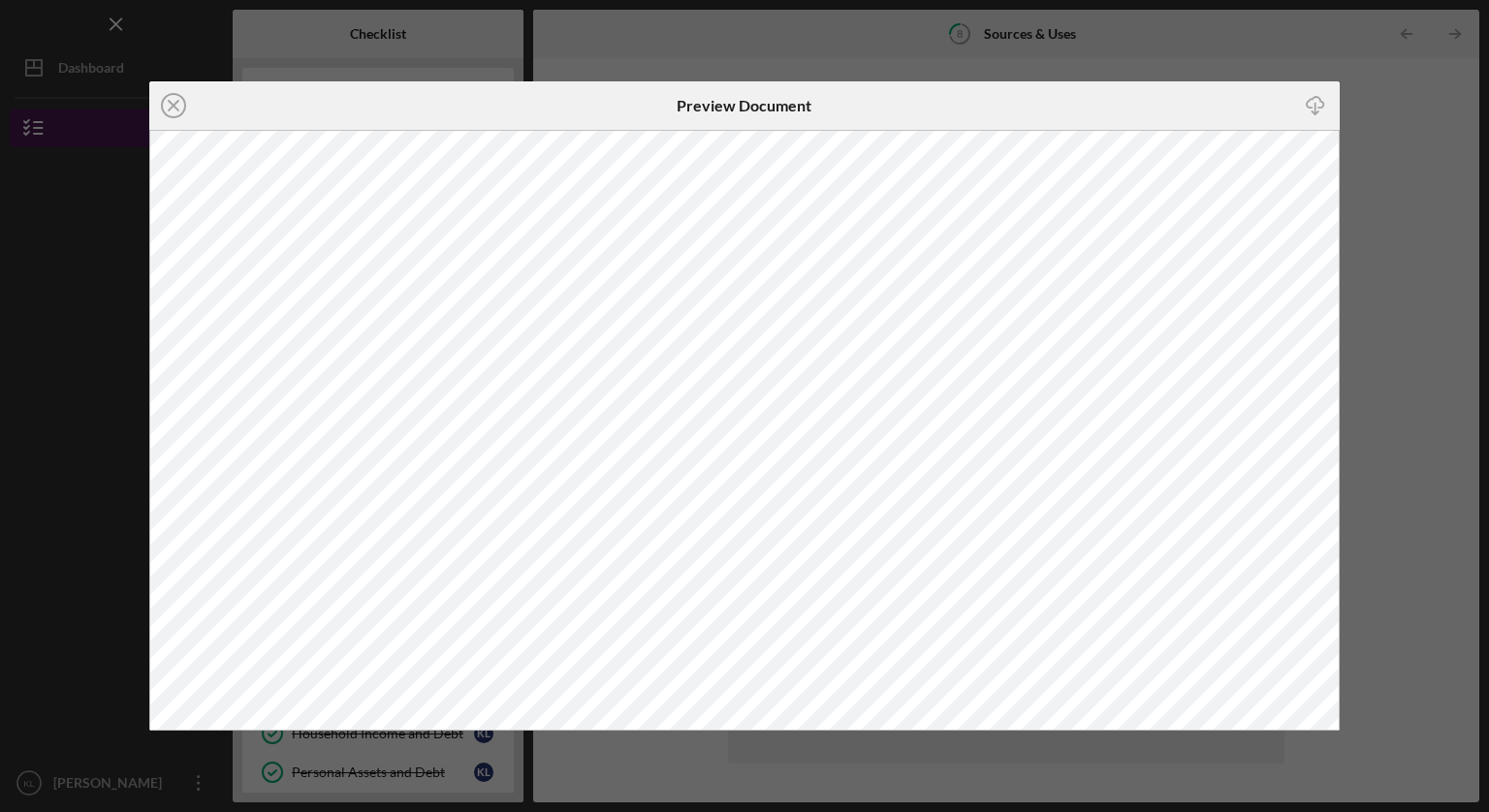
click at [179, 111] on icon "Icon/Close" at bounding box center [173, 105] width 49 height 49
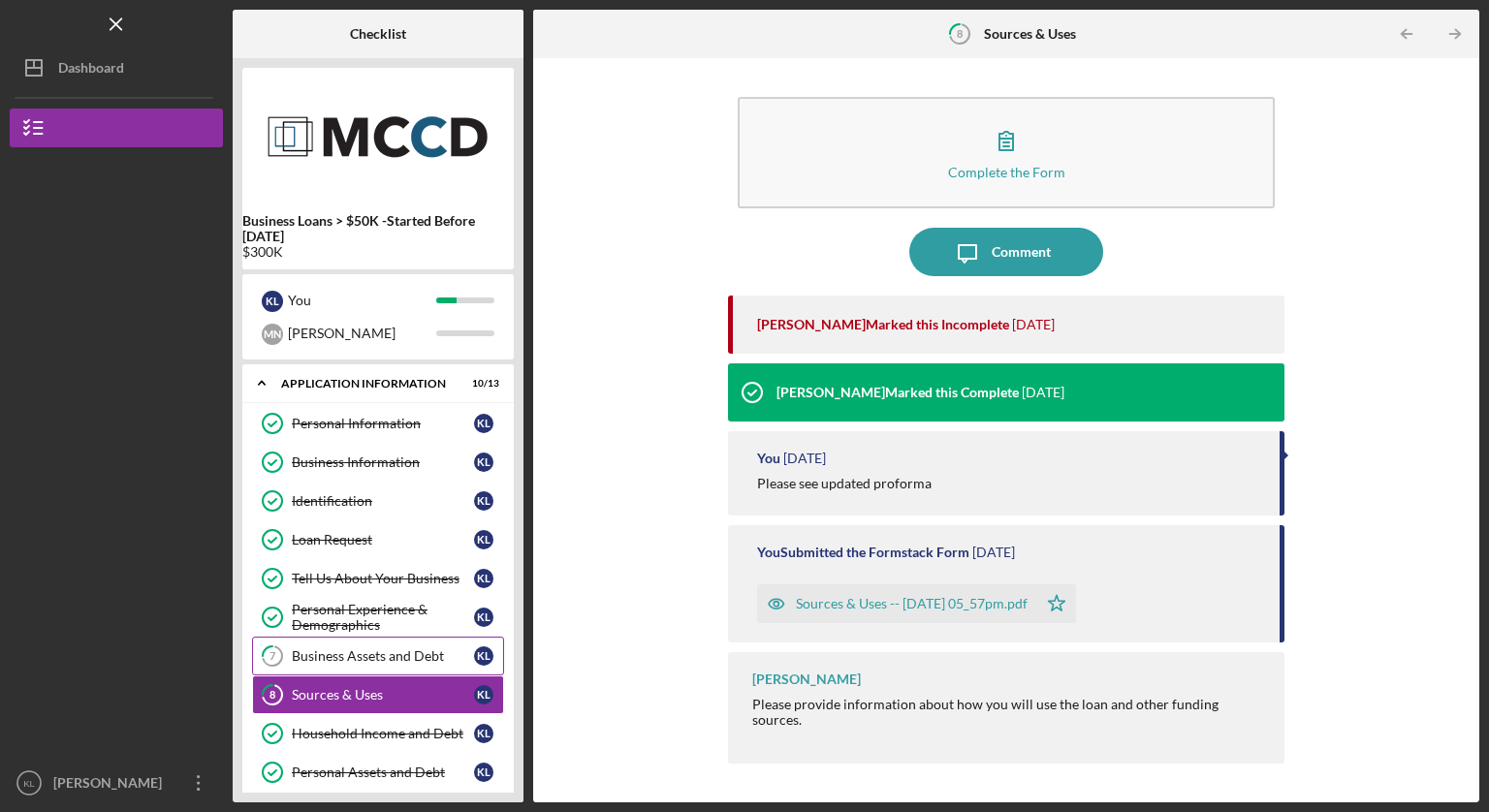
click at [380, 647] on link "7 Business Assets and Debt K L" at bounding box center [377, 656] width 252 height 39
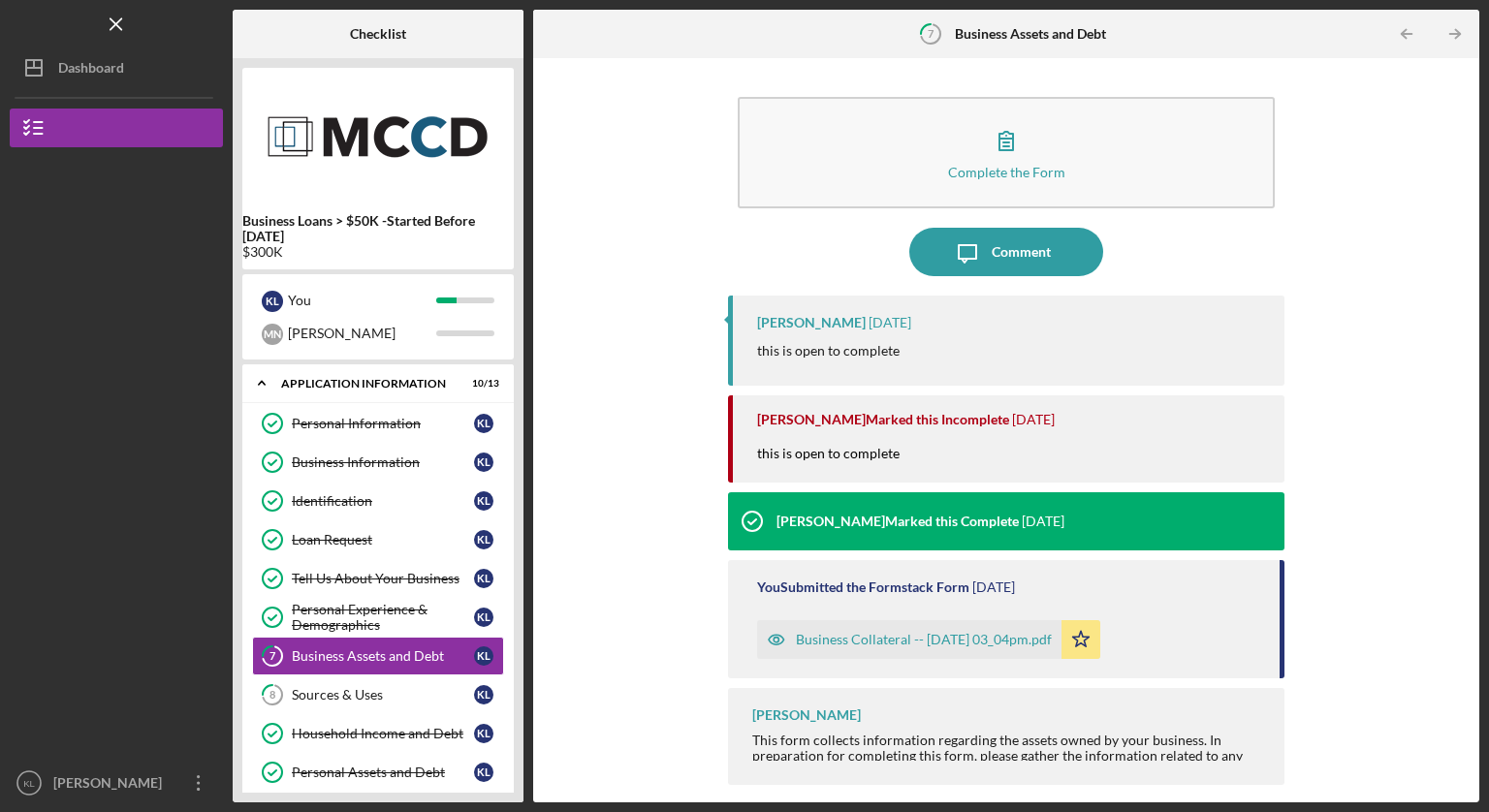
click at [799, 632] on div "Business Collateral -- [DATE] 03_04pm.pdf" at bounding box center [923, 640] width 256 height 16
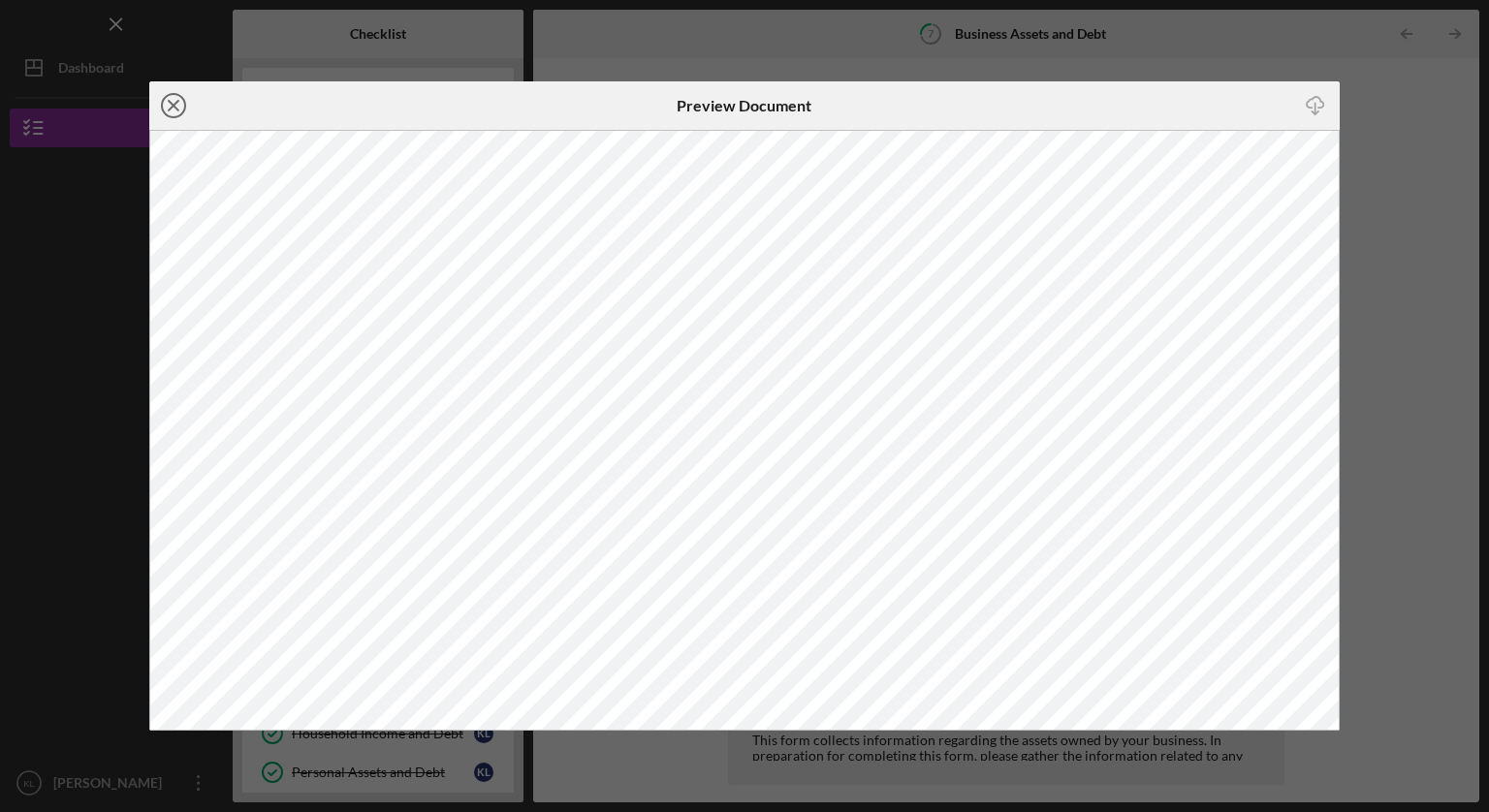
click at [173, 108] on icon "Icon/Close" at bounding box center [173, 105] width 49 height 49
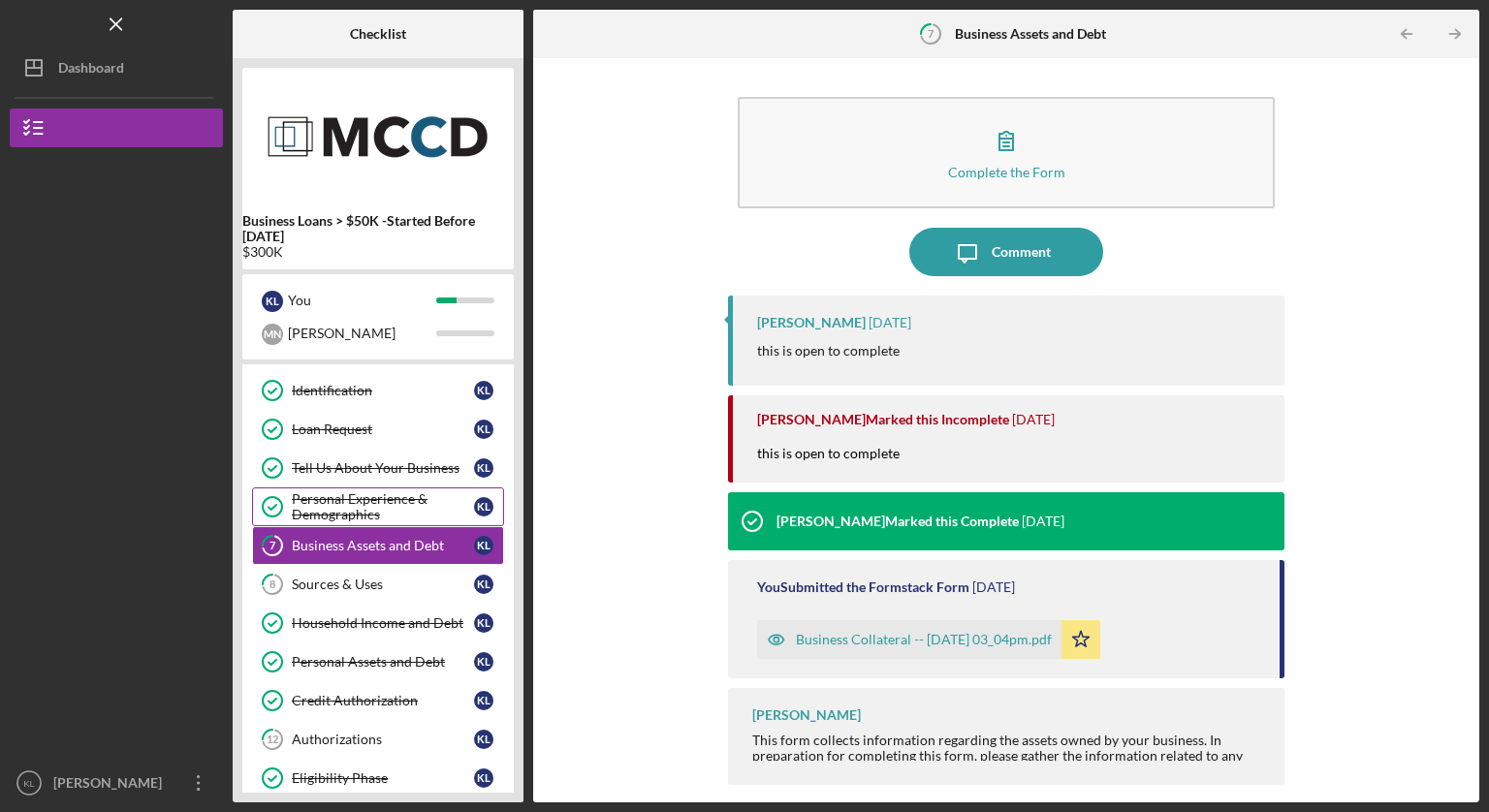
scroll to position [105, 0]
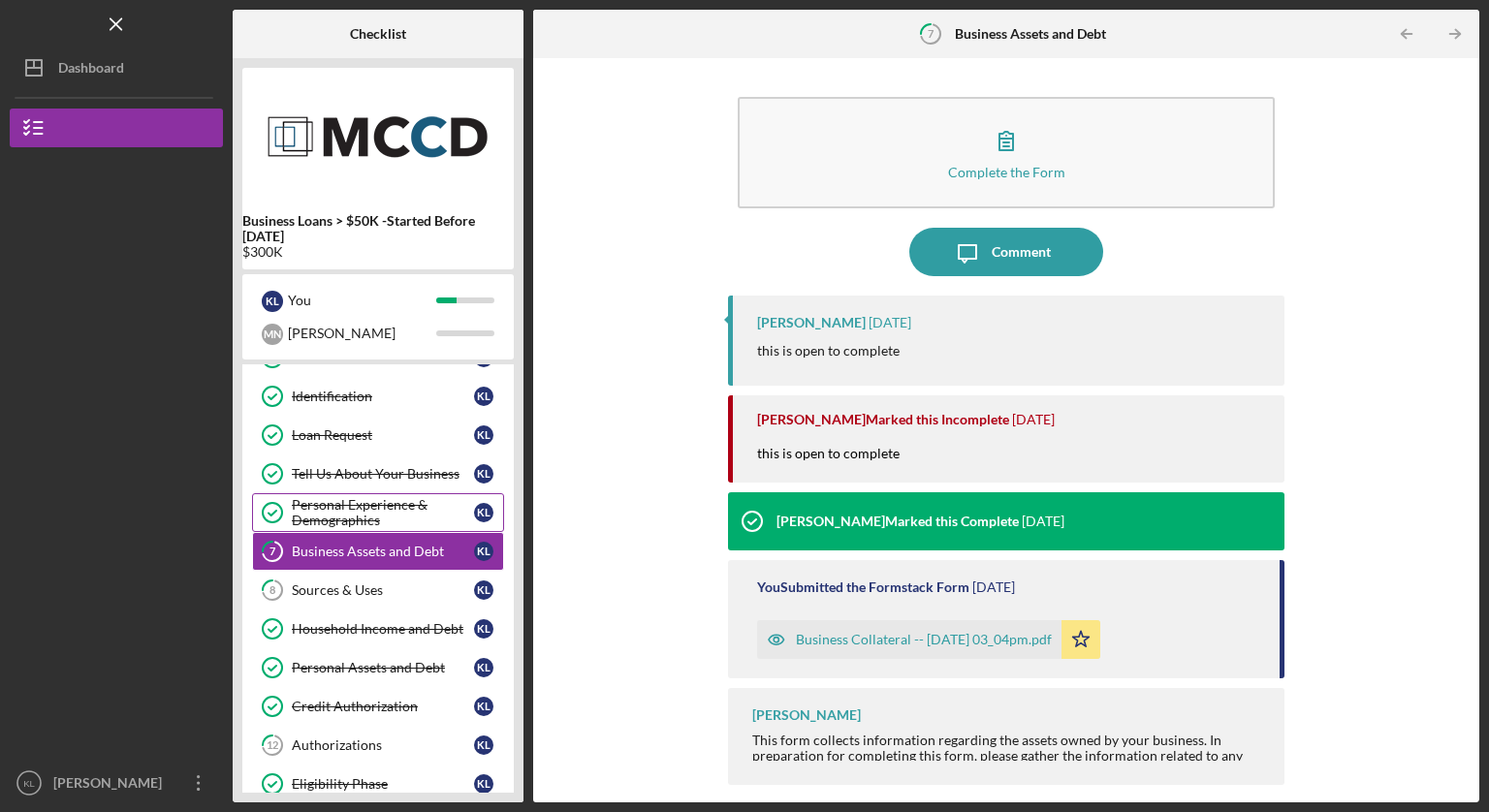
click at [360, 520] on div "Personal Experience & Demographics" at bounding box center [383, 512] width 182 height 31
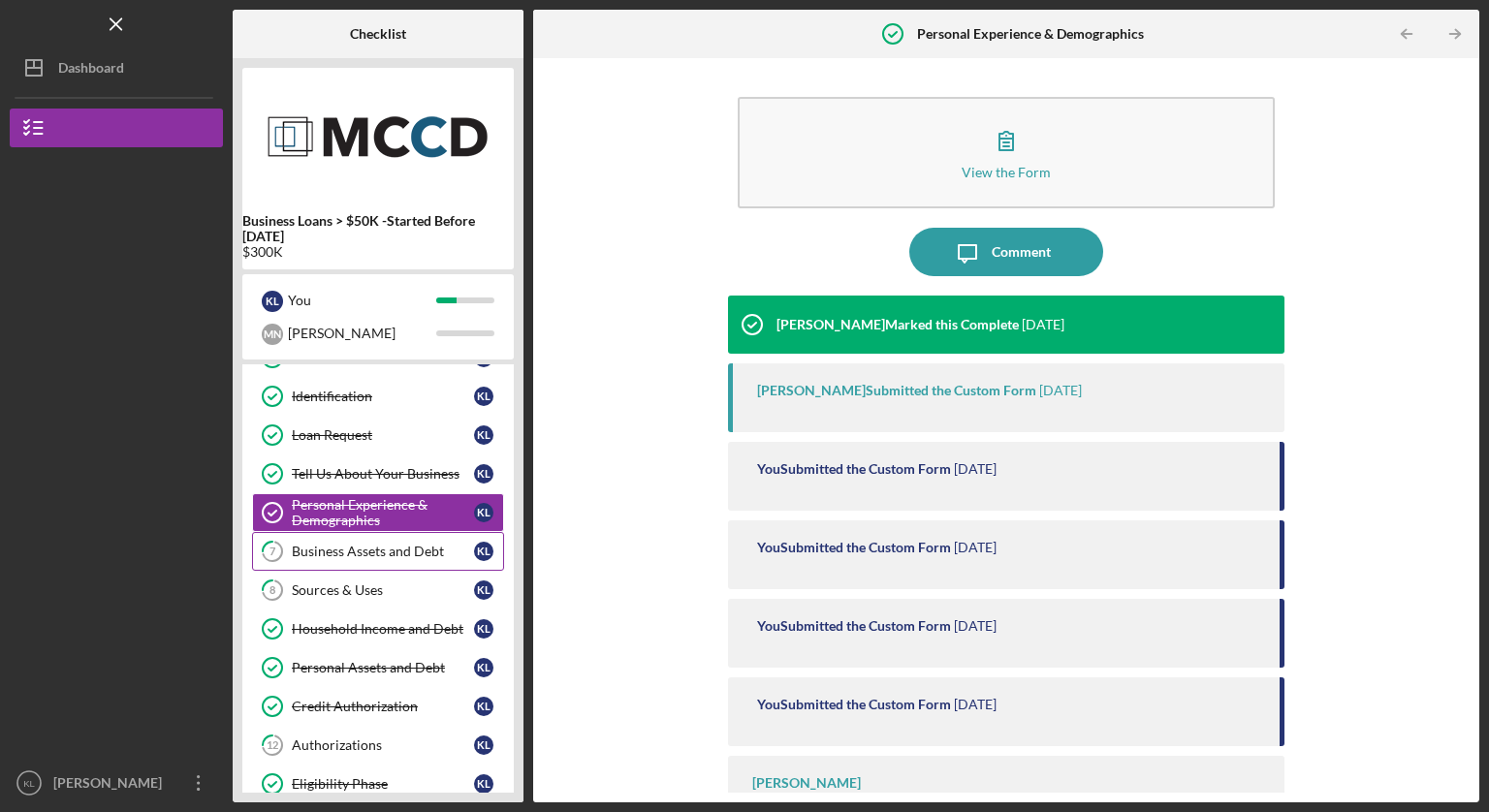
click at [343, 556] on div "Business Assets and Debt" at bounding box center [383, 552] width 182 height 16
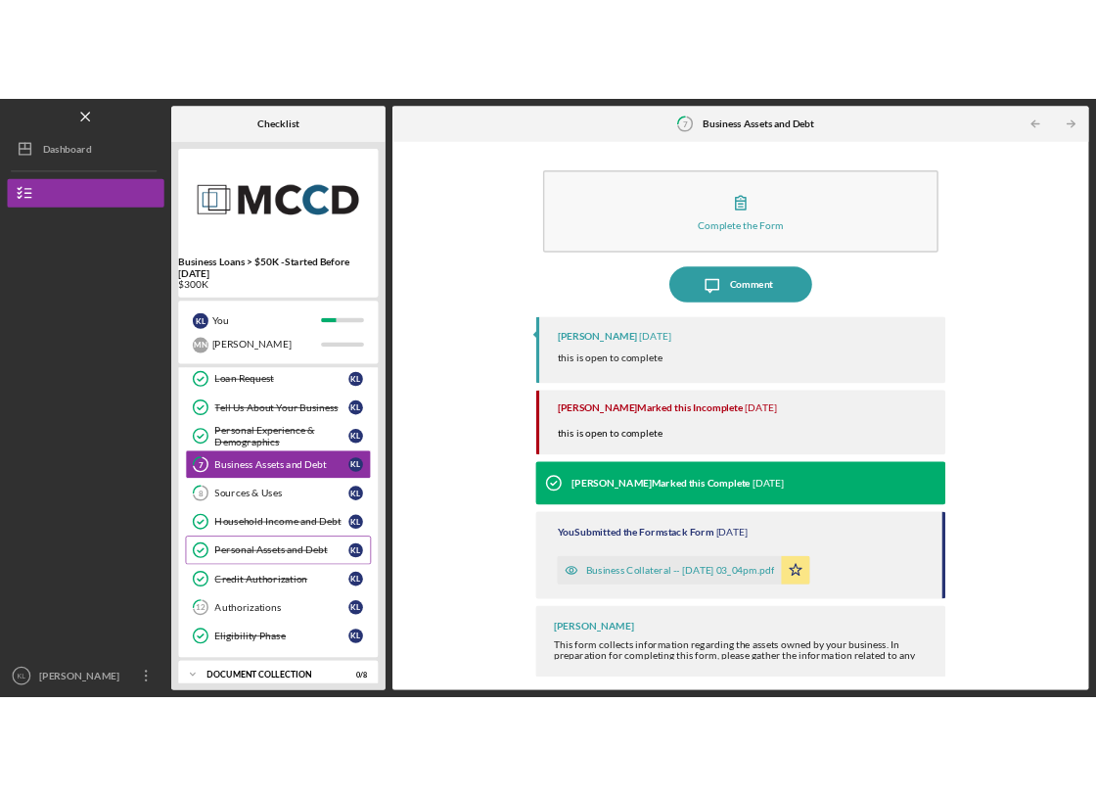
scroll to position [161, 0]
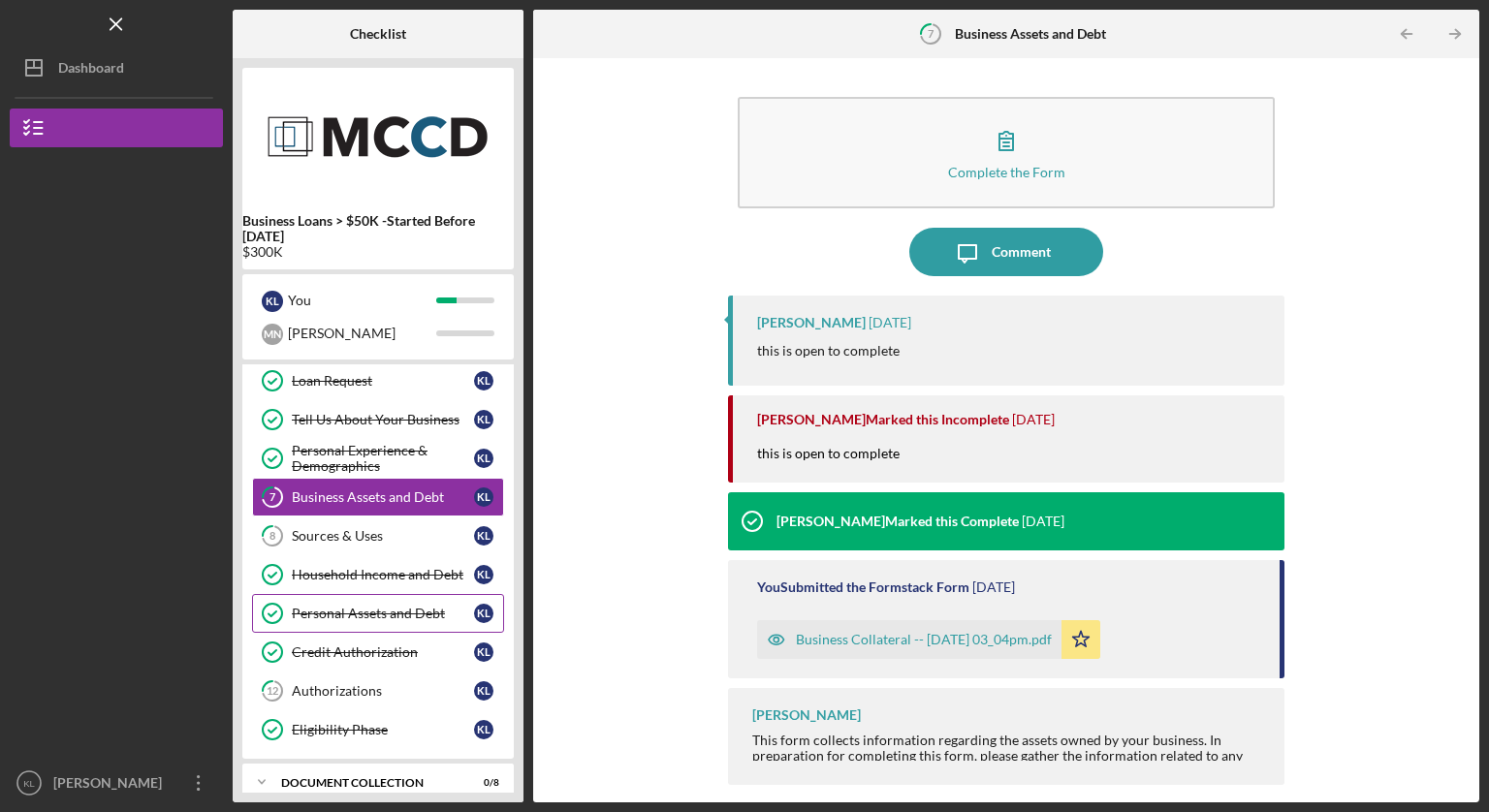
click at [347, 611] on div "Personal Assets and Debt" at bounding box center [383, 614] width 182 height 16
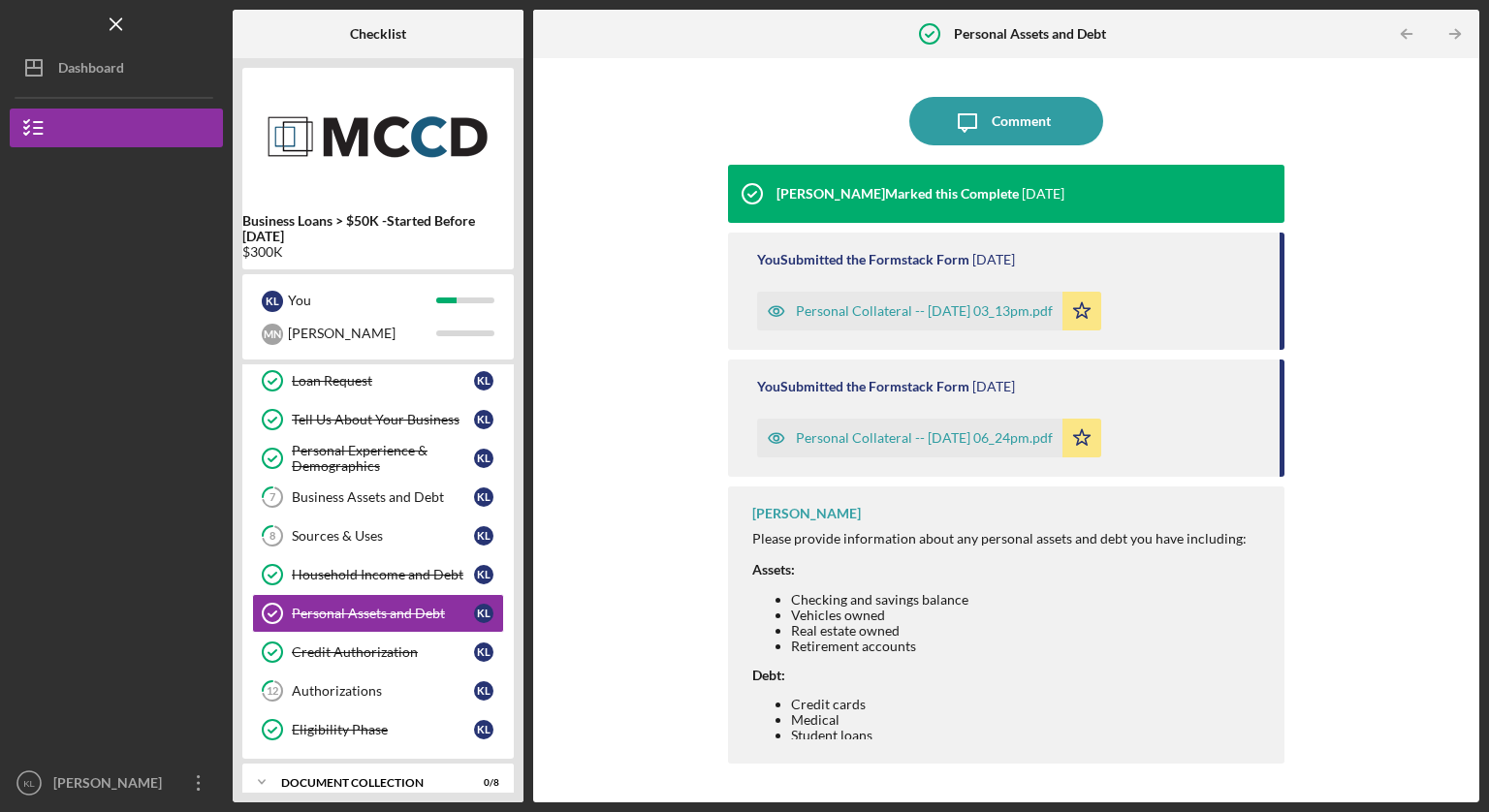
click at [876, 323] on div "Personal Collateral -- [DATE] 03_13pm.pdf" at bounding box center [909, 311] width 305 height 39
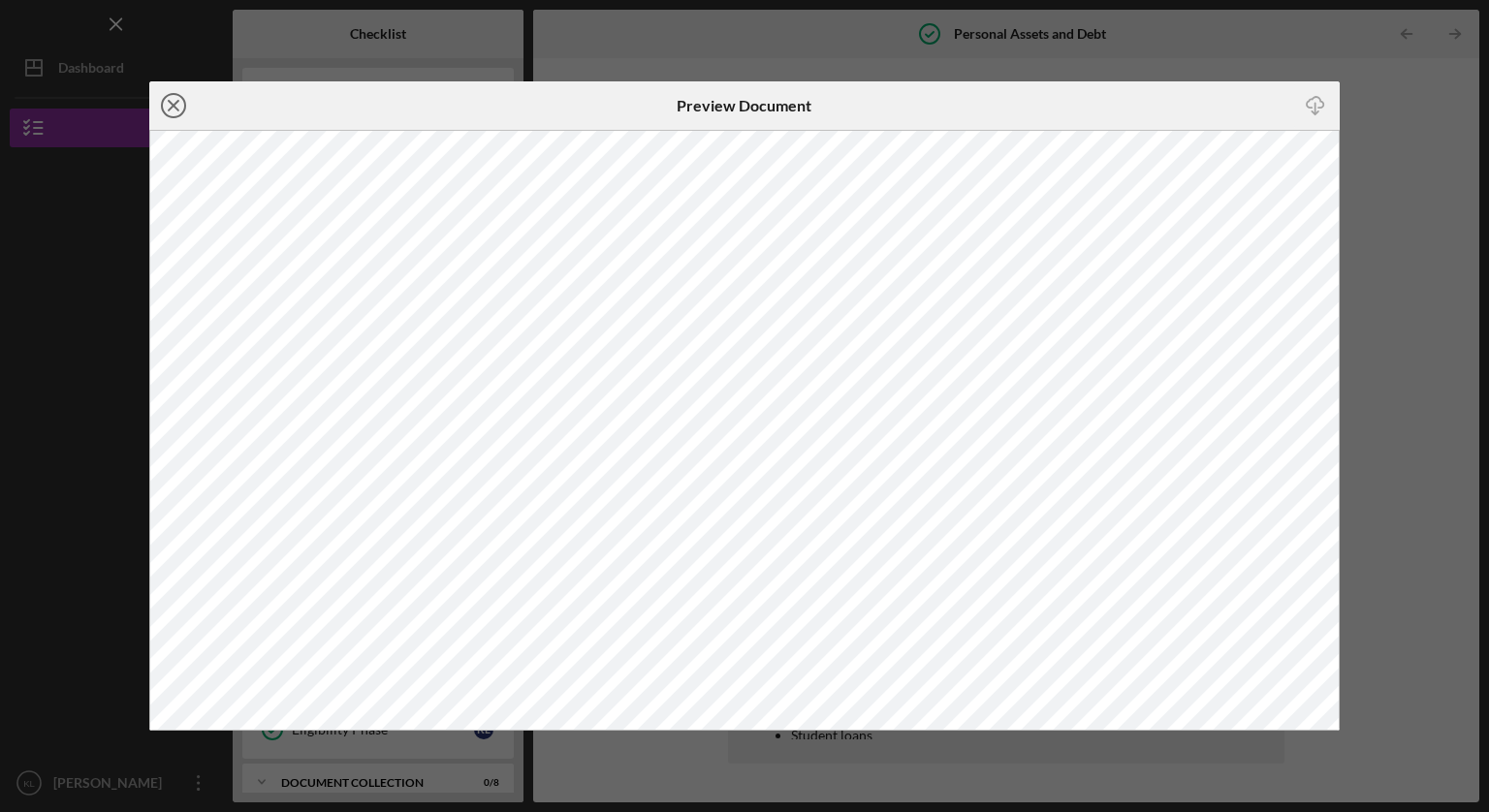
click at [176, 114] on icon "Icon/Close" at bounding box center [173, 105] width 49 height 49
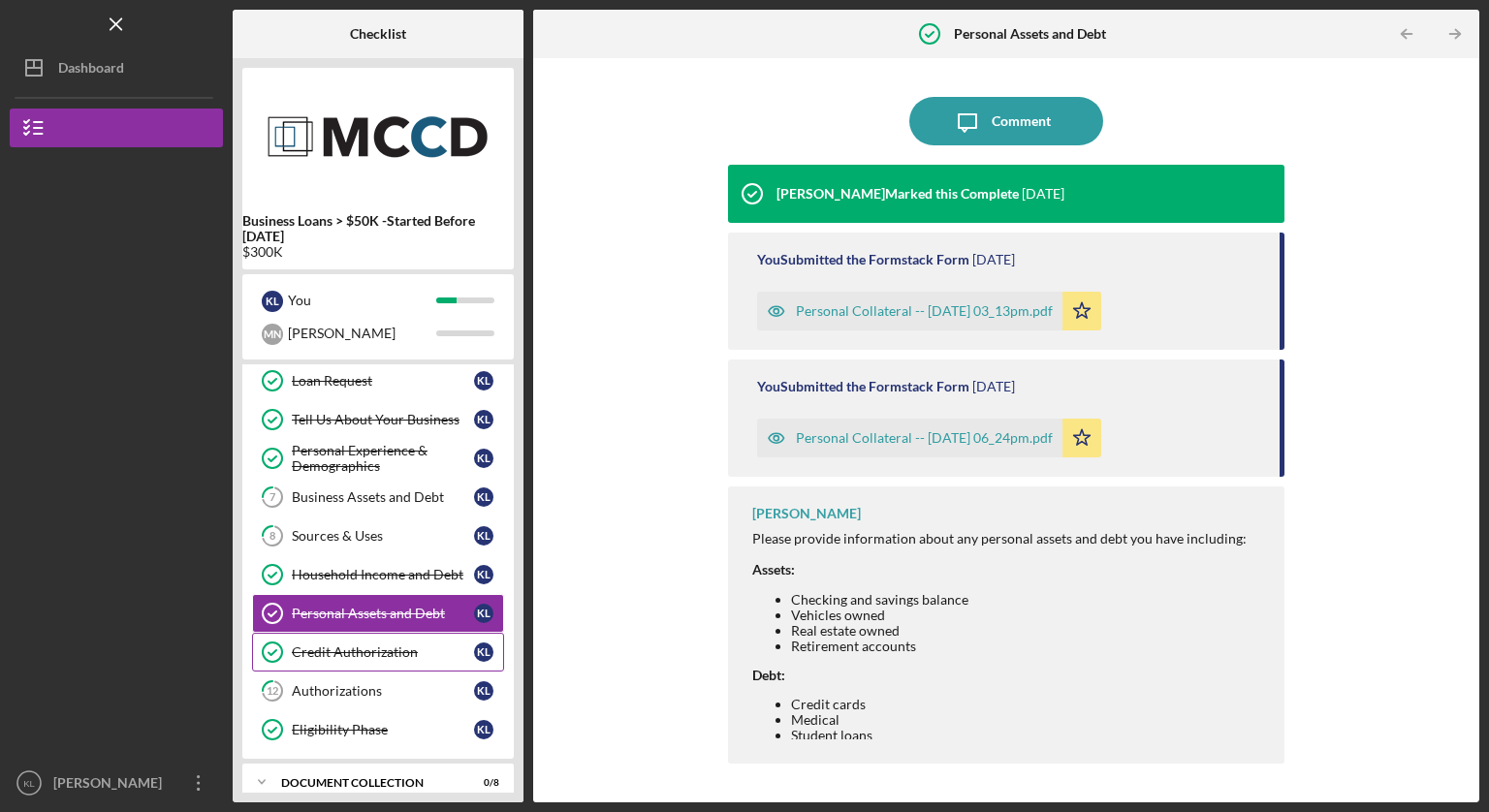
click at [365, 654] on div "Credit Authorization" at bounding box center [383, 653] width 182 height 16
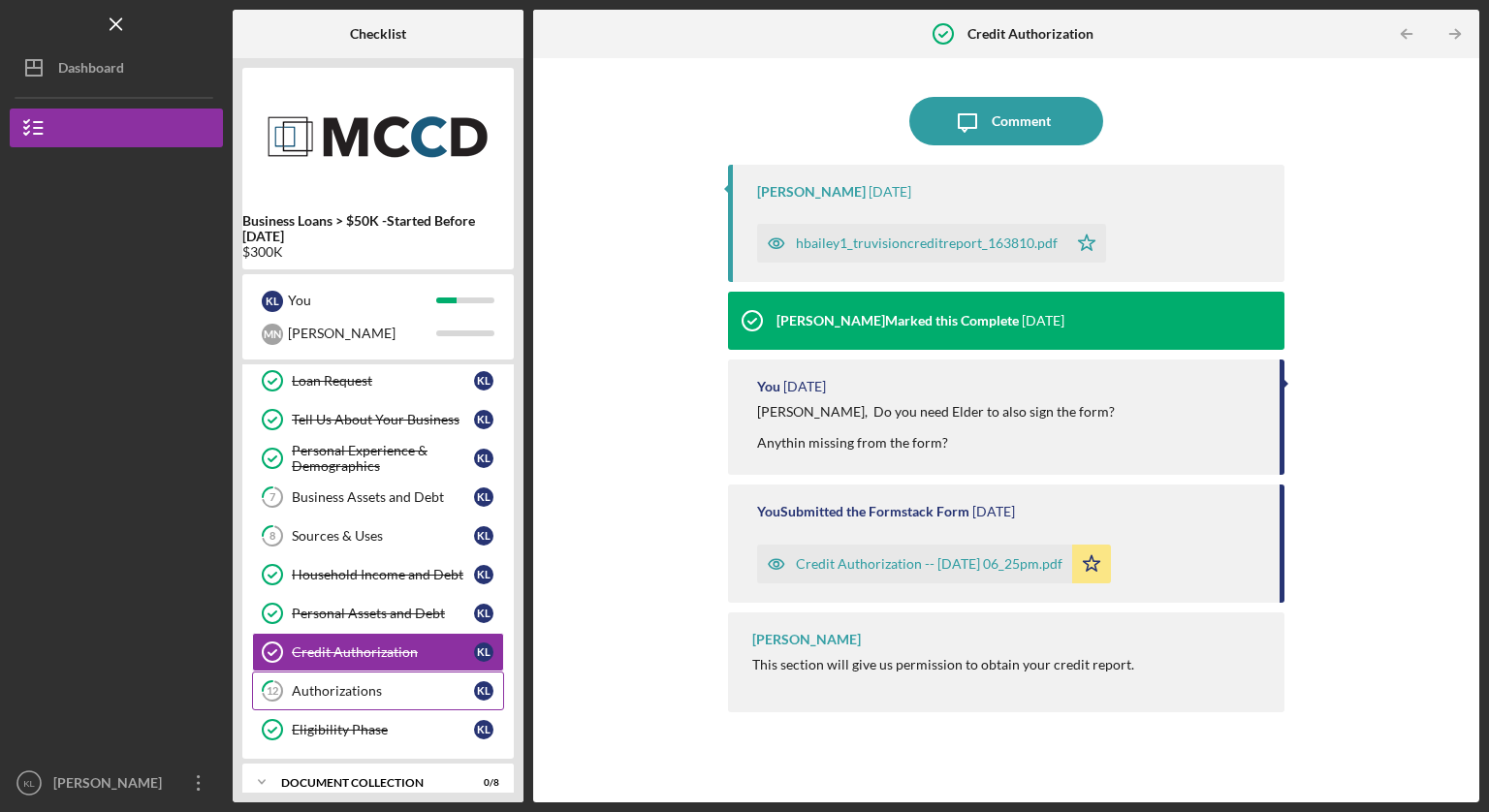
click at [430, 692] on div "Authorizations" at bounding box center [383, 691] width 182 height 16
